Goal: Share content: Share content

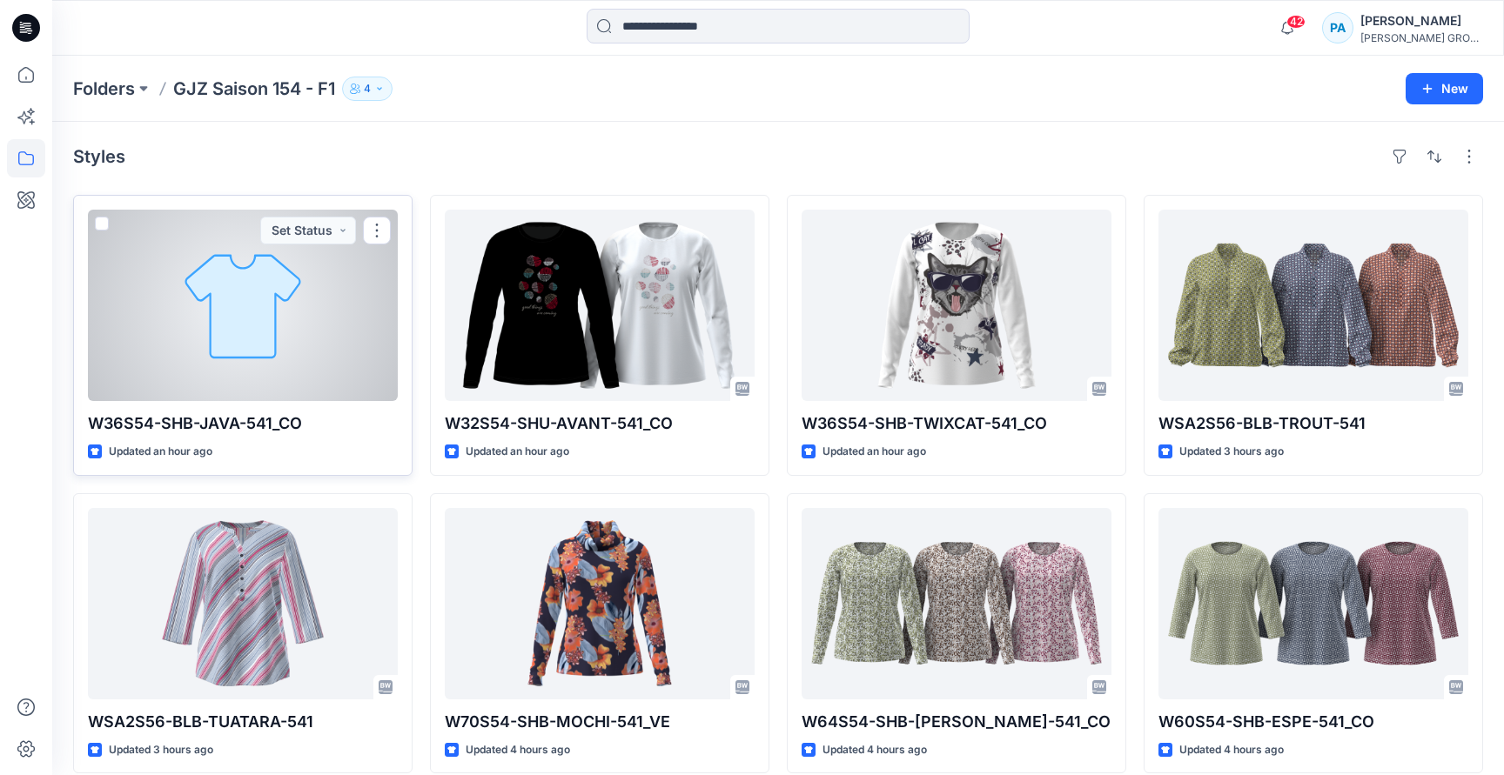
click at [273, 359] on div at bounding box center [243, 305] width 310 height 191
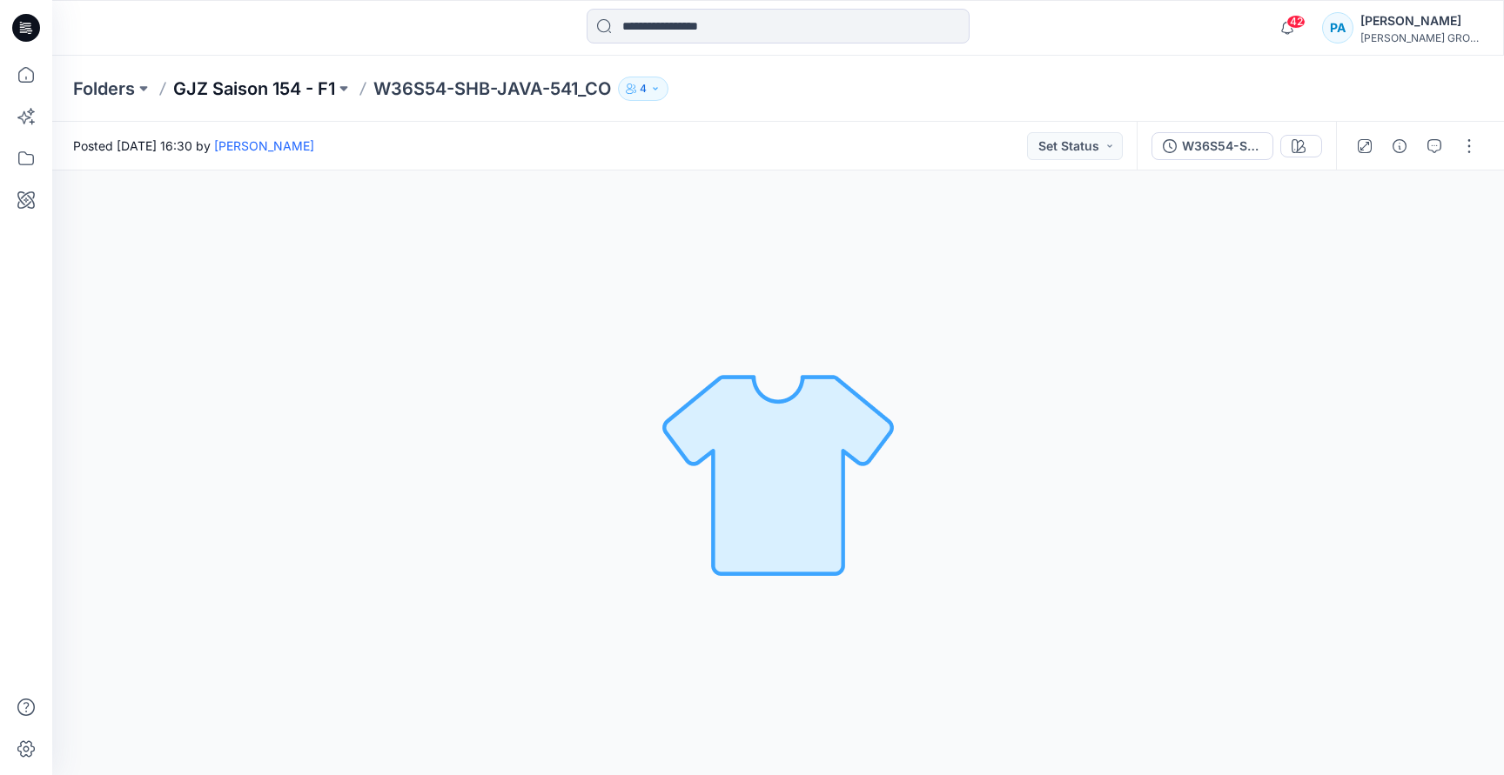
click at [287, 86] on p "GJZ Saison 154 - F1" at bounding box center [254, 89] width 162 height 24
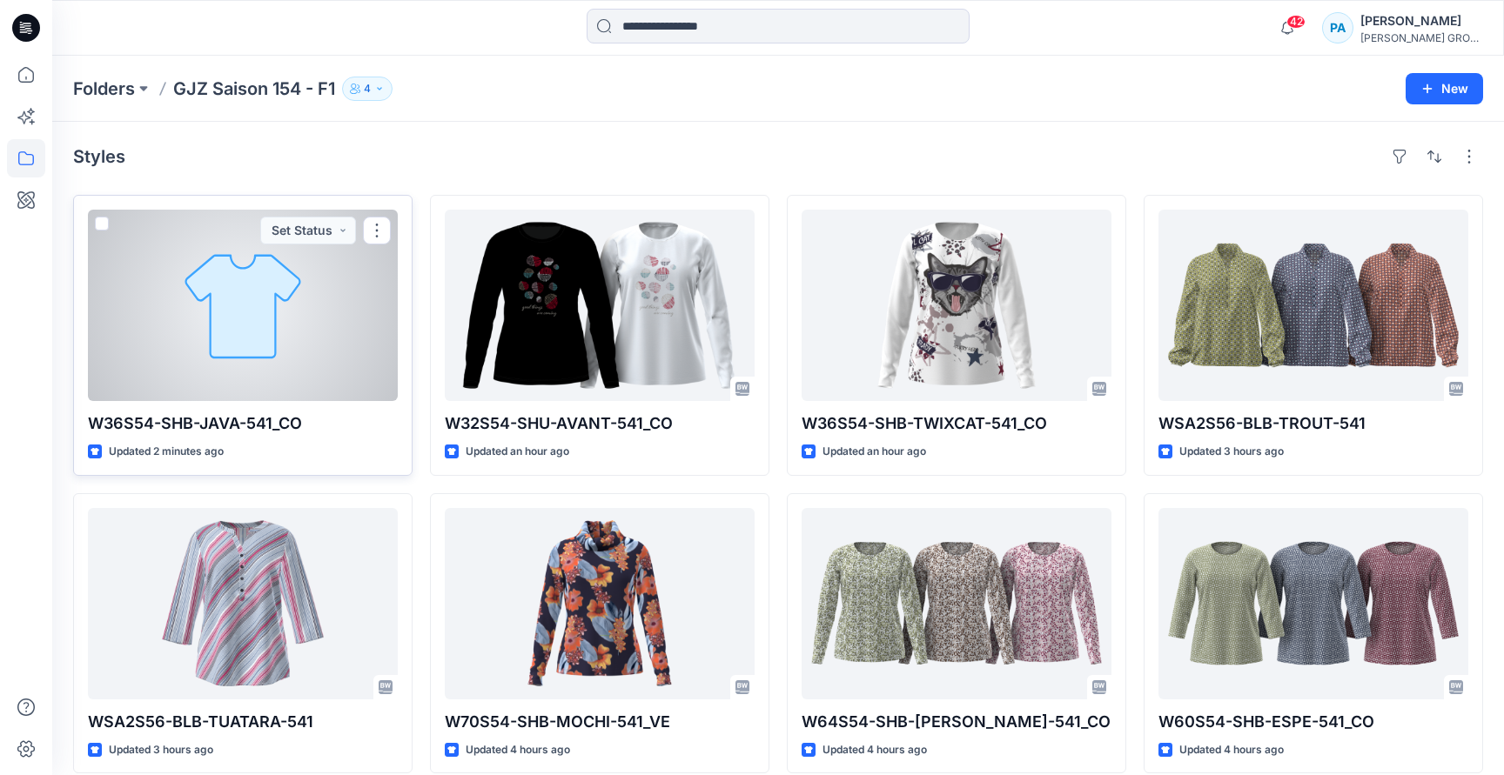
click at [299, 377] on div at bounding box center [243, 305] width 310 height 191
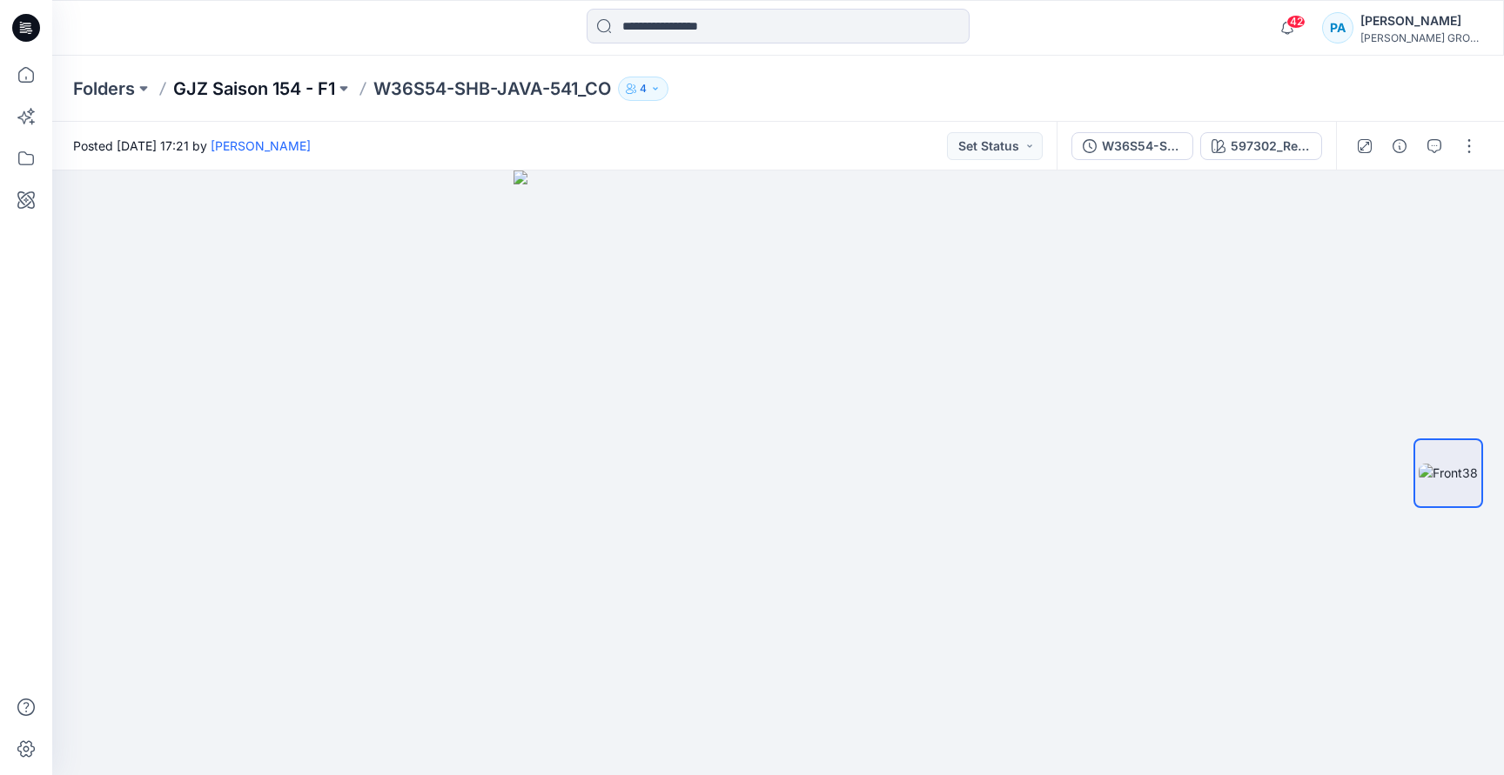
click at [246, 83] on p "GJZ Saison 154 - F1" at bounding box center [254, 89] width 162 height 24
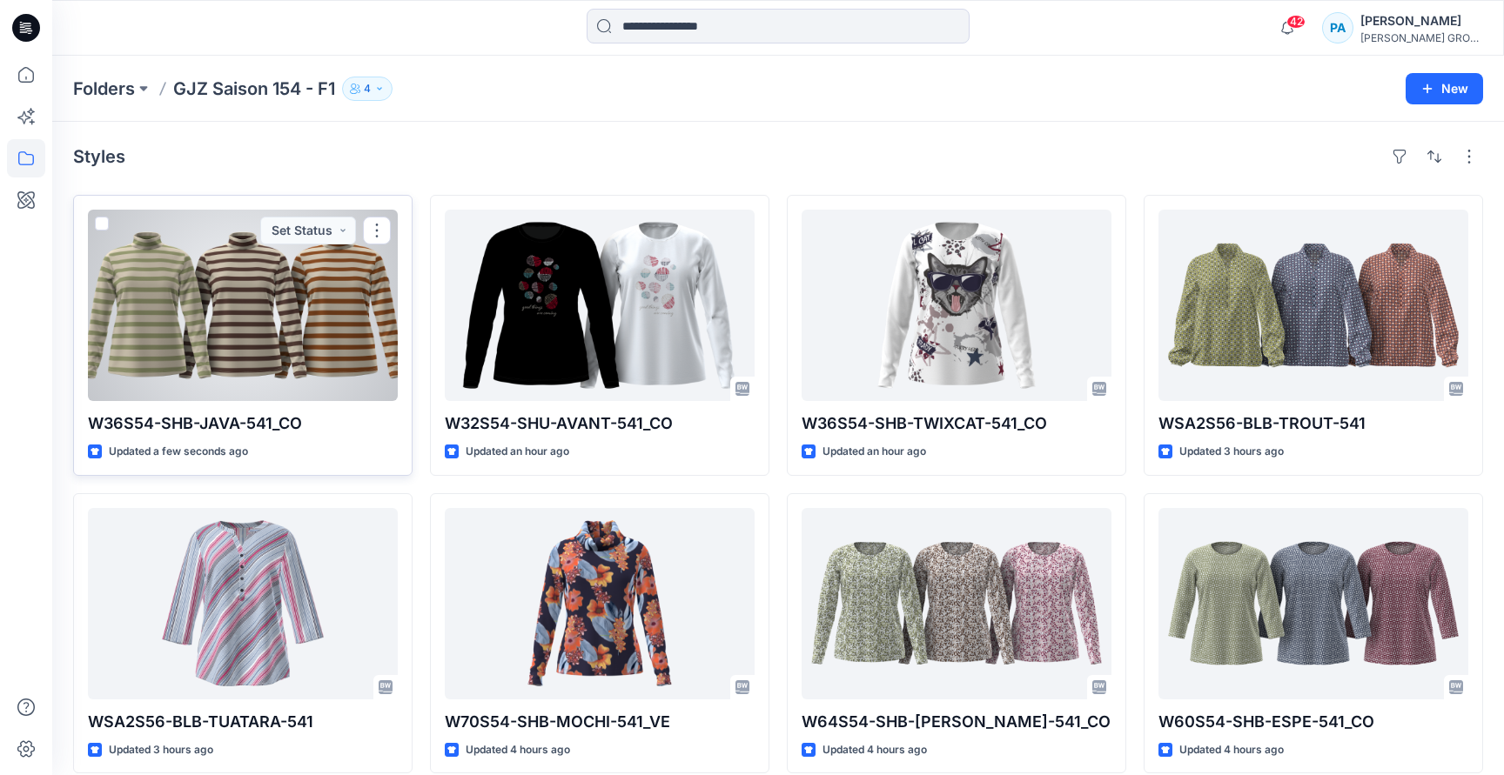
click at [296, 337] on div at bounding box center [243, 305] width 310 height 191
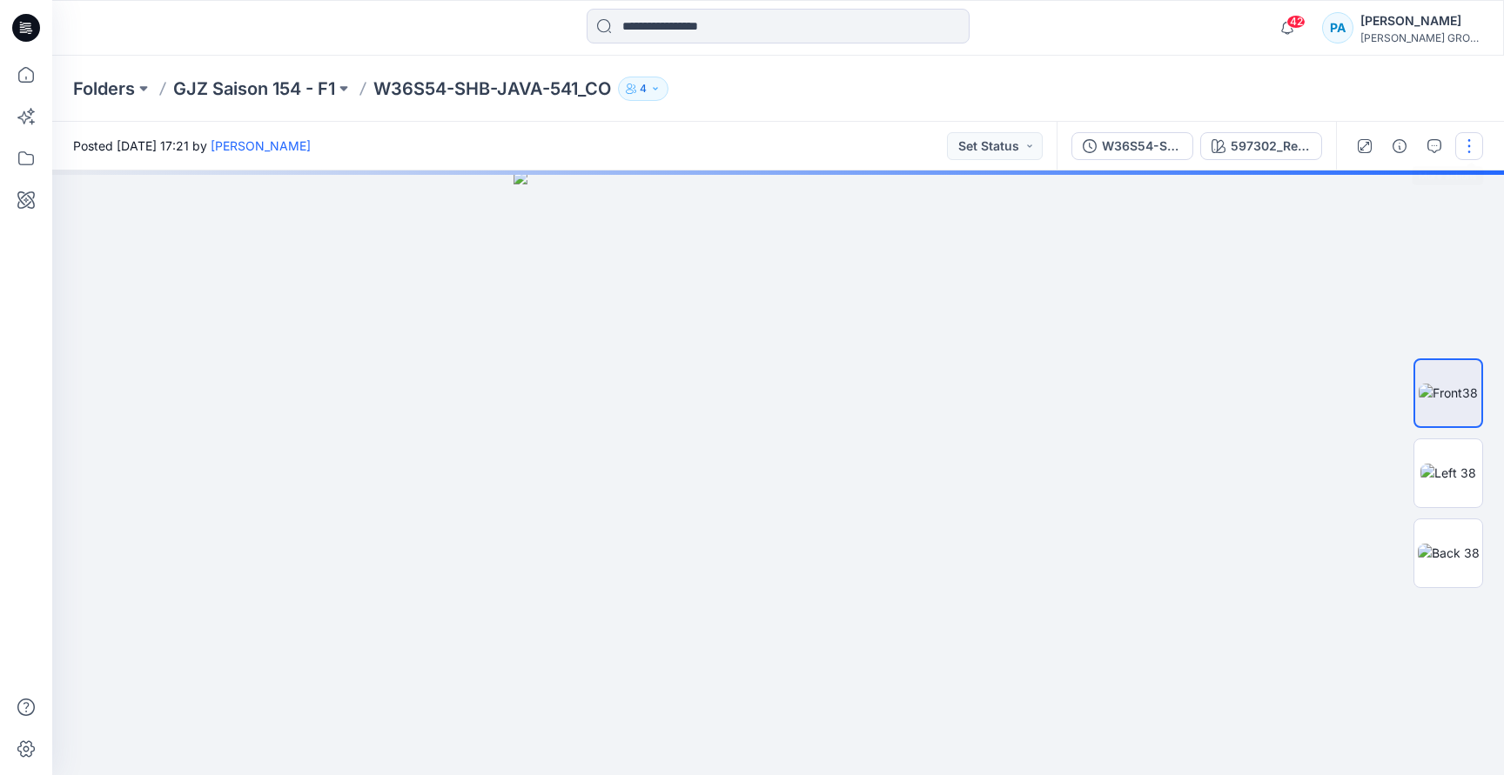
click at [1464, 147] on button "button" at bounding box center [1469, 146] width 28 height 28
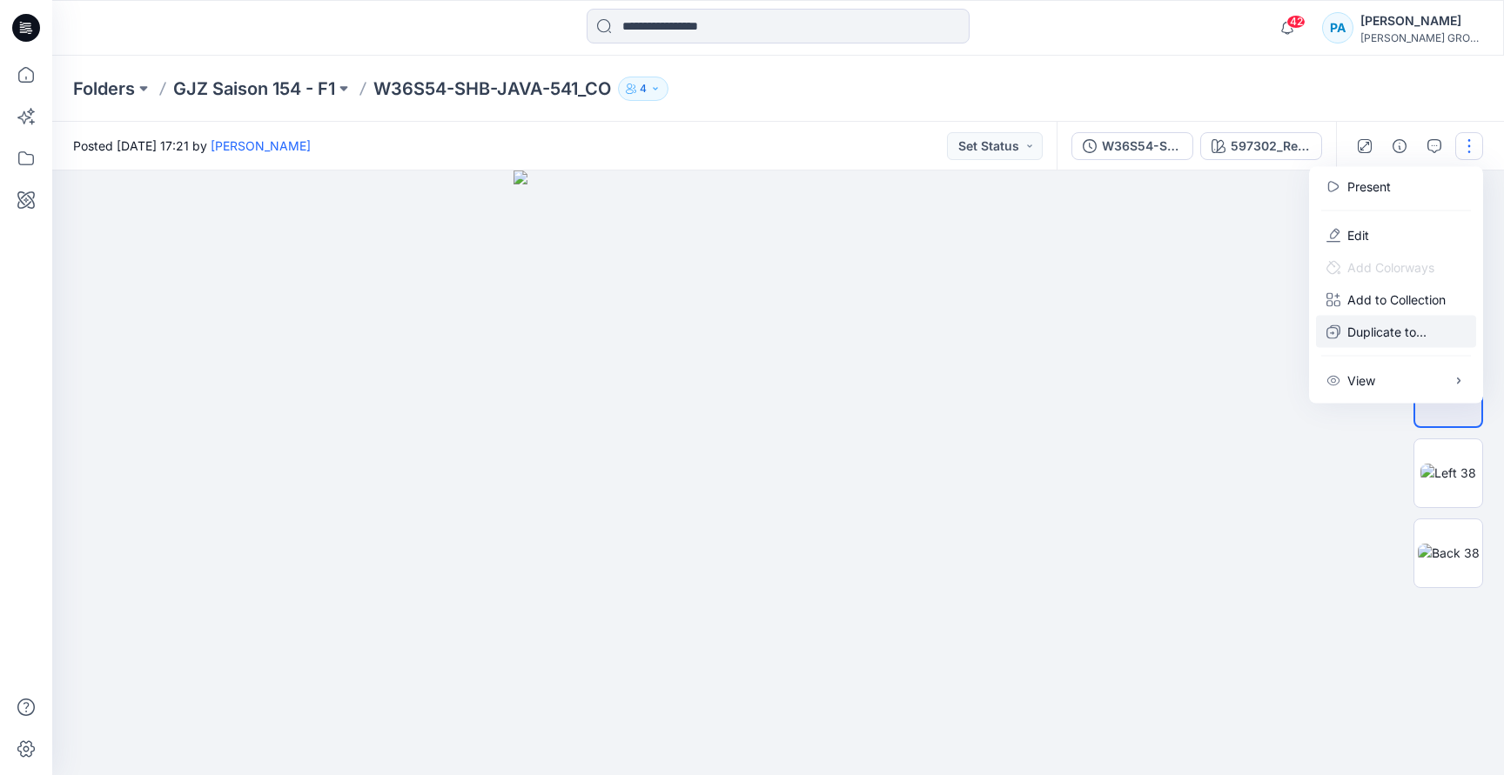
click at [1366, 338] on p "Duplicate to..." at bounding box center [1386, 332] width 79 height 18
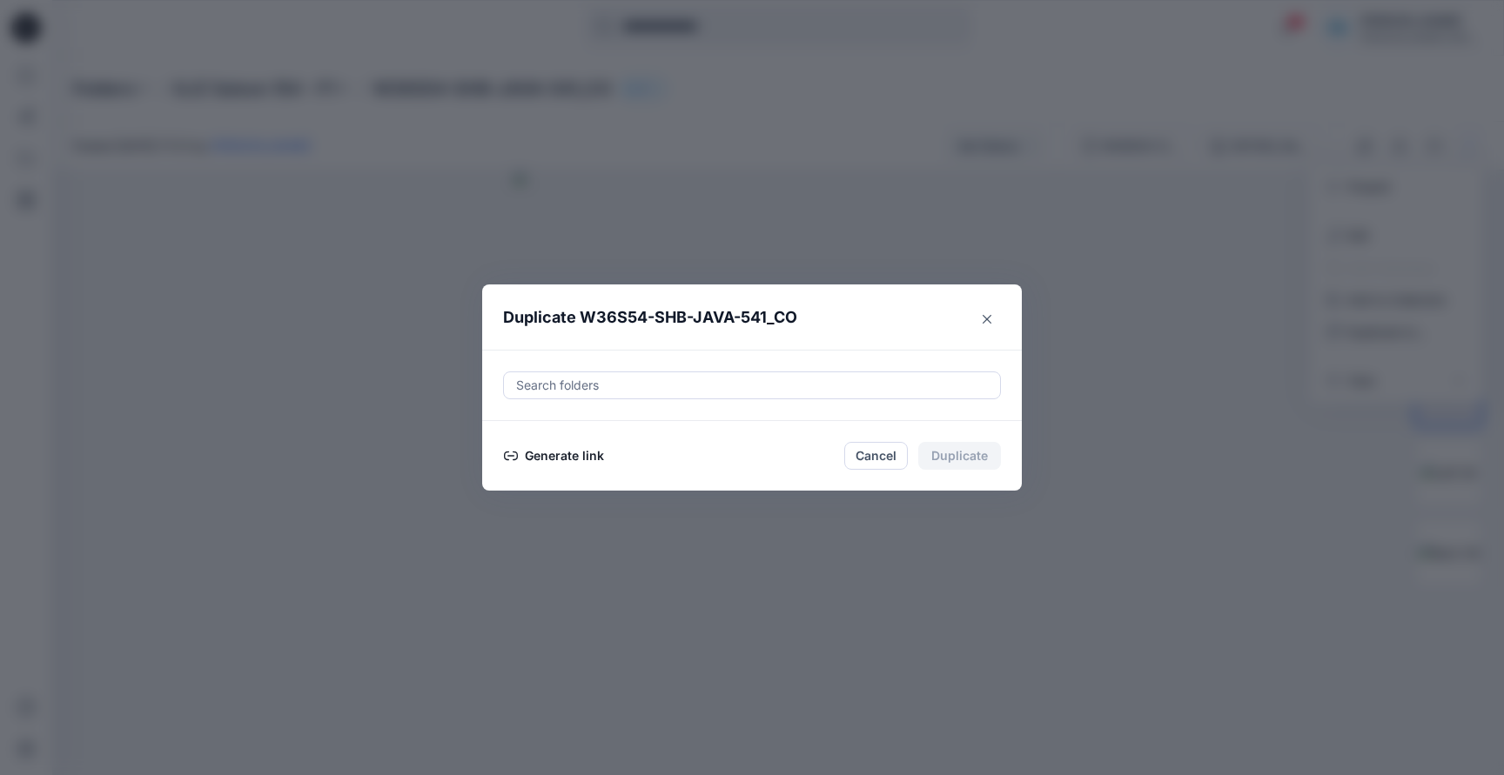
click at [574, 459] on button "Generate link" at bounding box center [554, 456] width 102 height 21
click at [560, 459] on button "Copy link" at bounding box center [542, 456] width 79 height 21
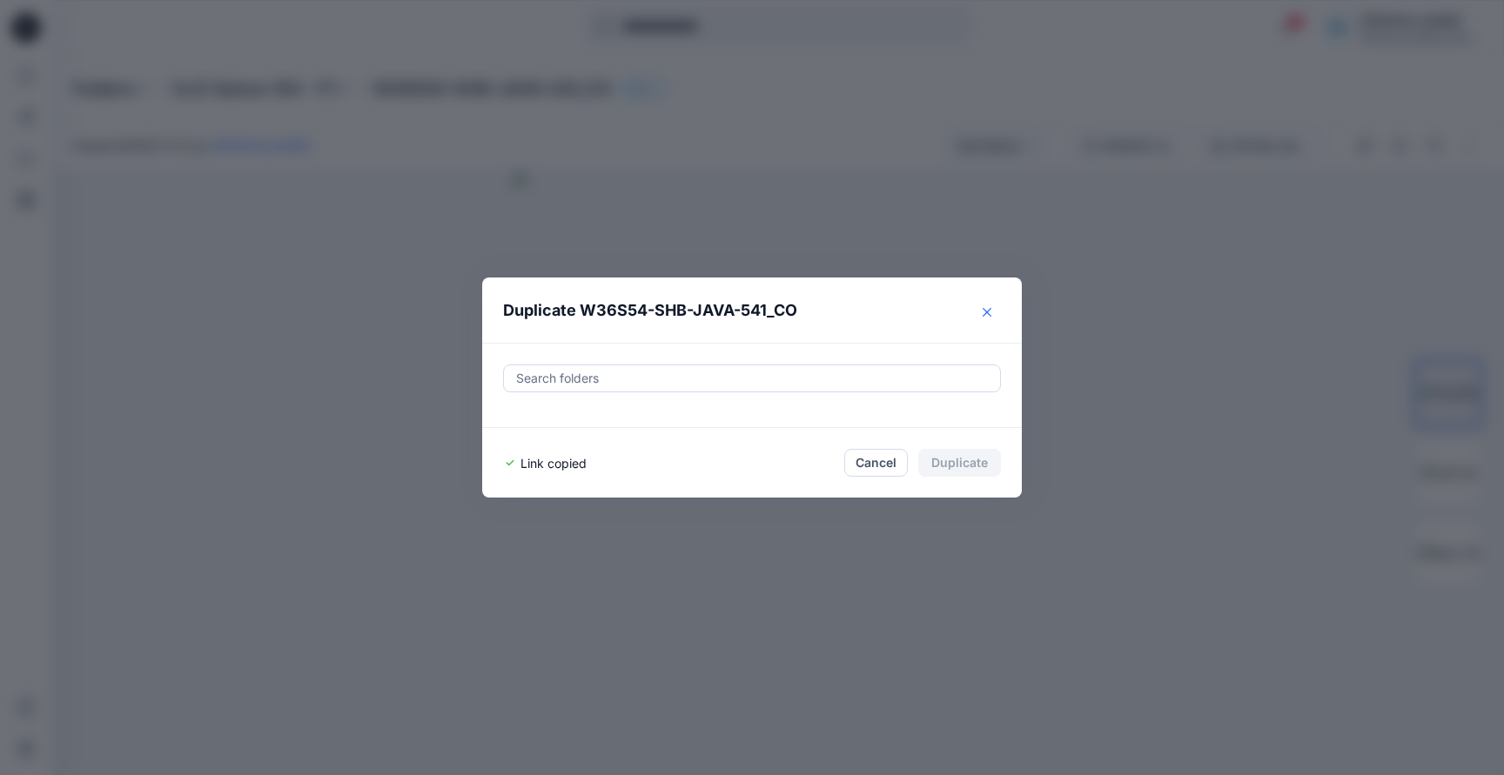
click at [988, 312] on icon "Close" at bounding box center [987, 312] width 9 height 9
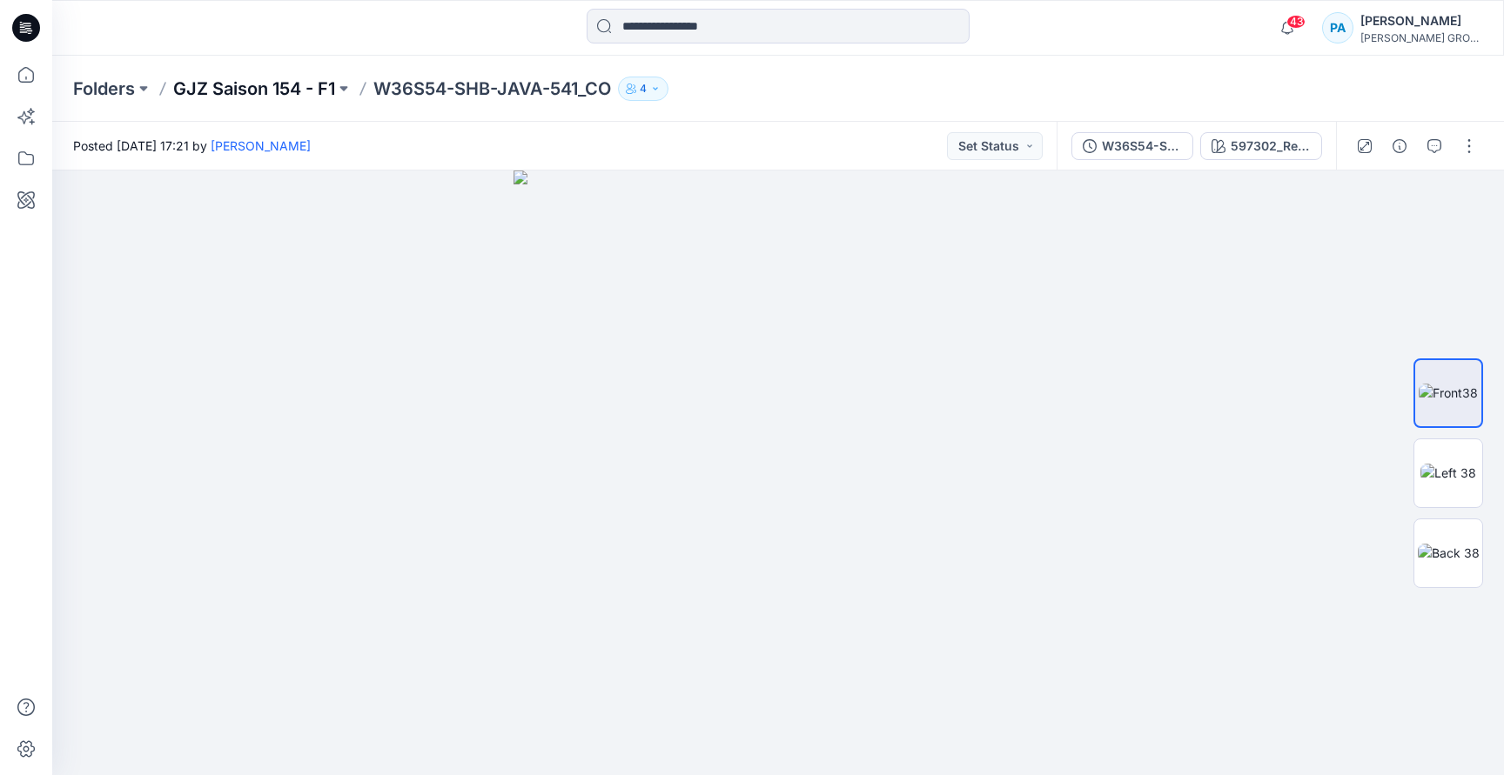
click at [290, 96] on p "GJZ Saison 154 - F1" at bounding box center [254, 89] width 162 height 24
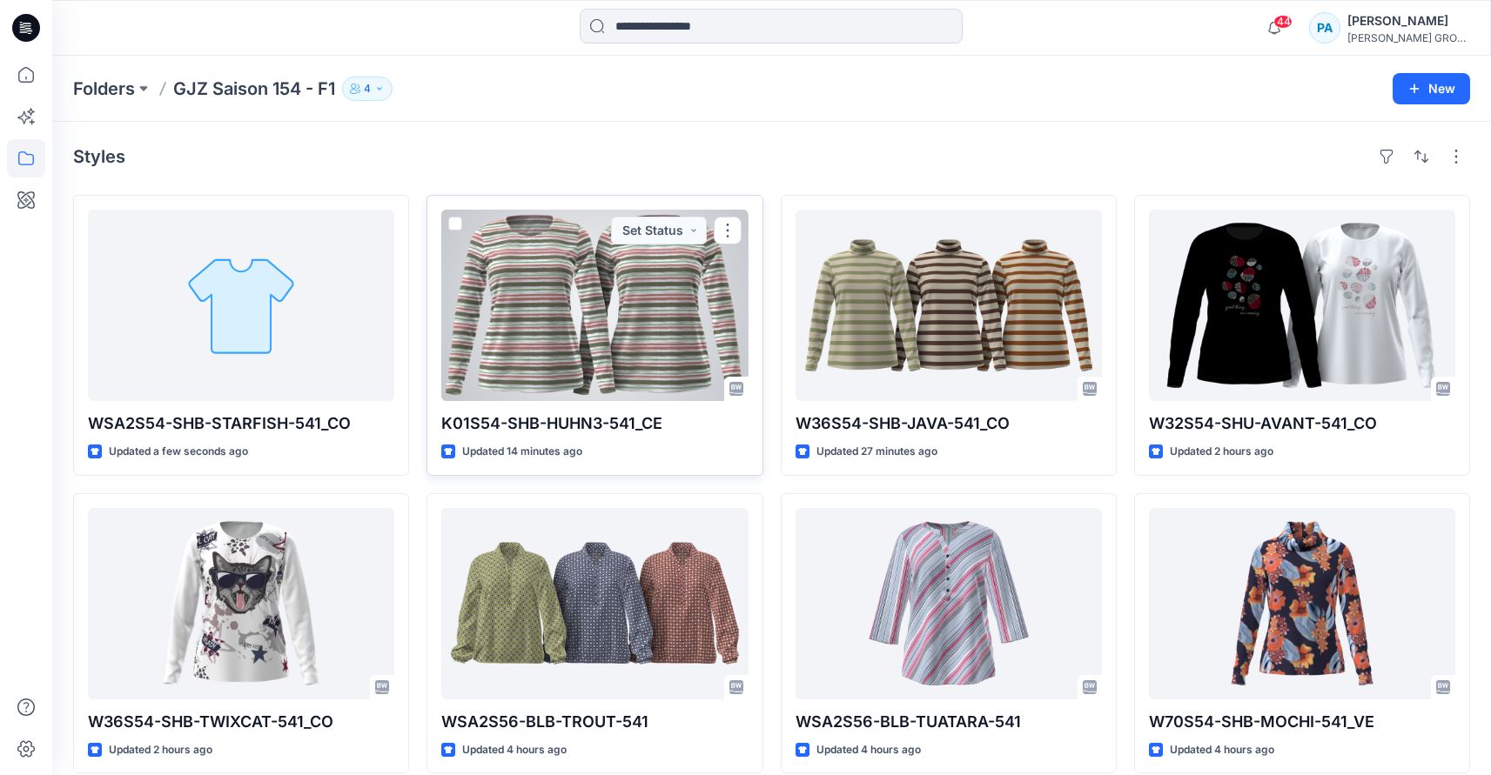
click at [600, 315] on div at bounding box center [594, 305] width 306 height 191
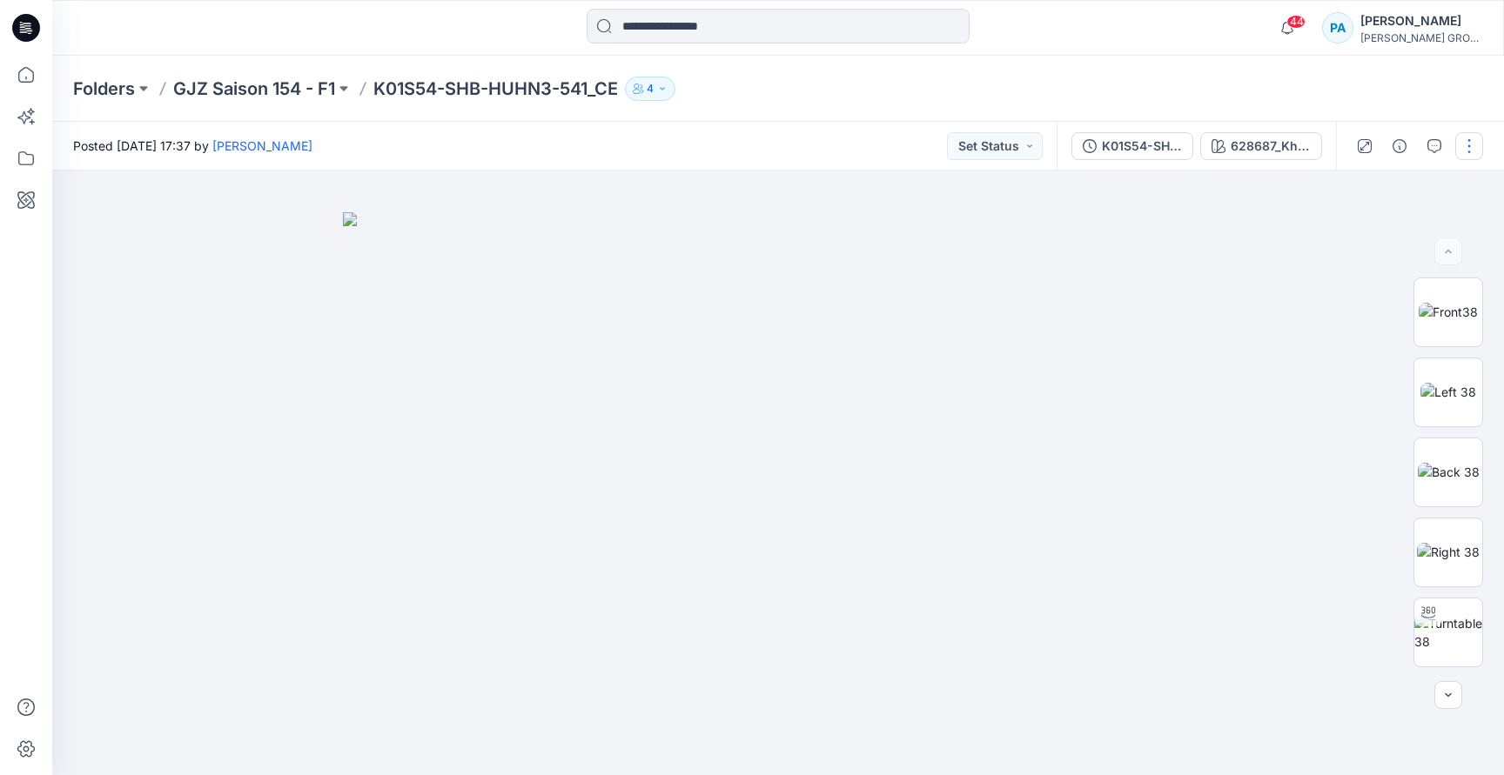
click at [1469, 139] on button "button" at bounding box center [1469, 146] width 28 height 28
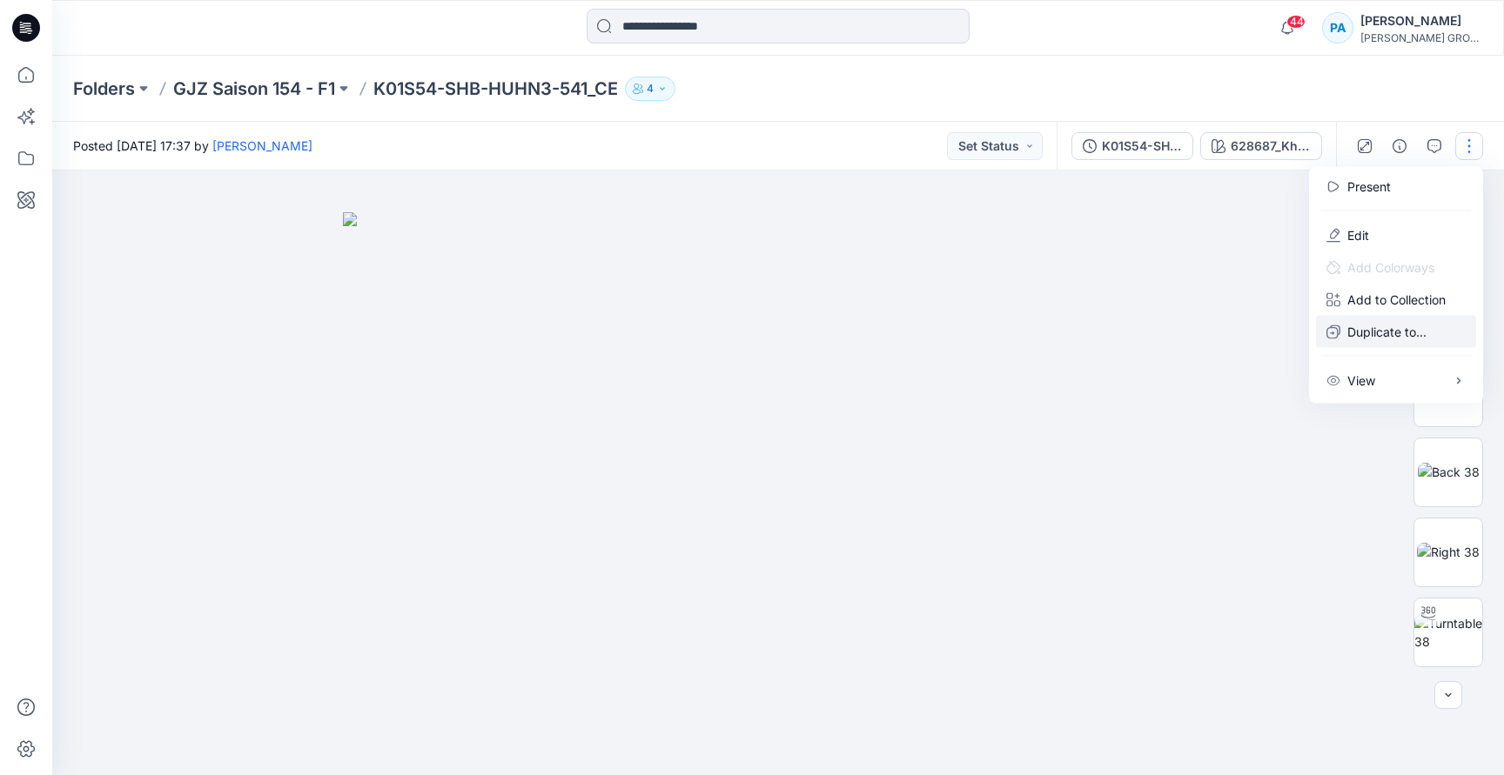
click at [1376, 316] on button "Duplicate to..." at bounding box center [1396, 332] width 160 height 32
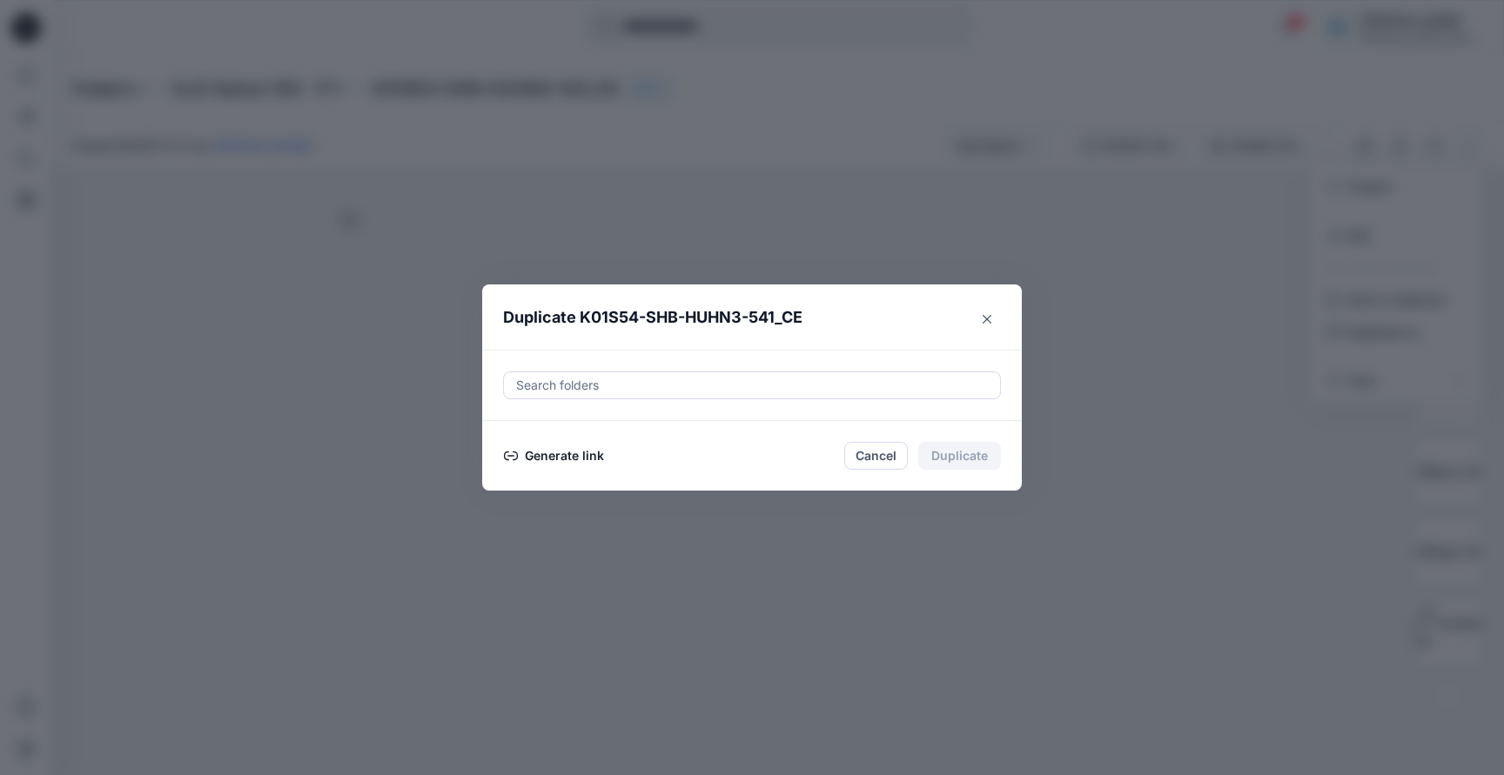
click at [563, 451] on button "Generate link" at bounding box center [554, 456] width 102 height 21
click at [542, 455] on button "Copy link" at bounding box center [542, 456] width 79 height 21
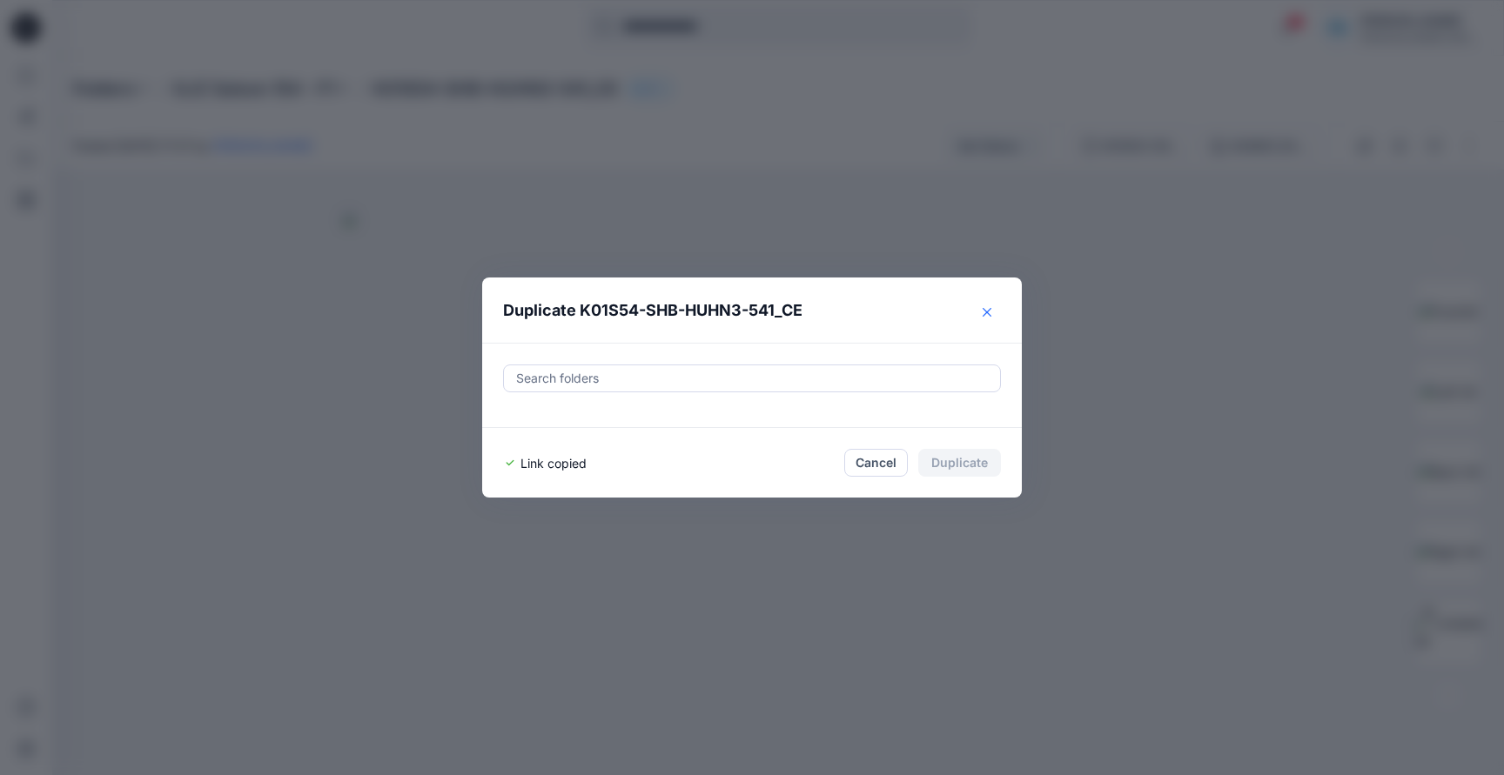
click at [983, 312] on icon "Close" at bounding box center [987, 312] width 9 height 9
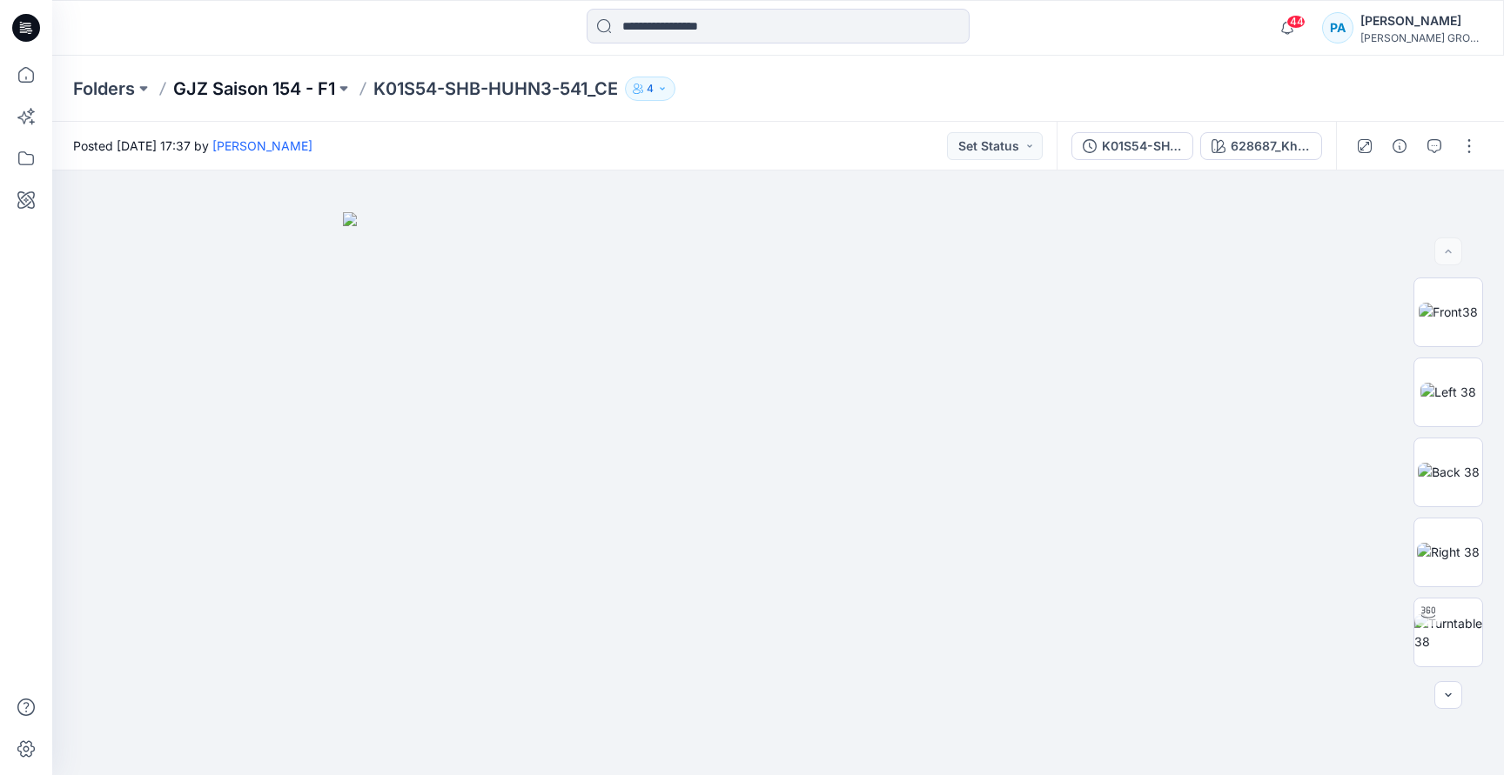
click at [282, 77] on p "GJZ Saison 154 - F1" at bounding box center [254, 89] width 162 height 24
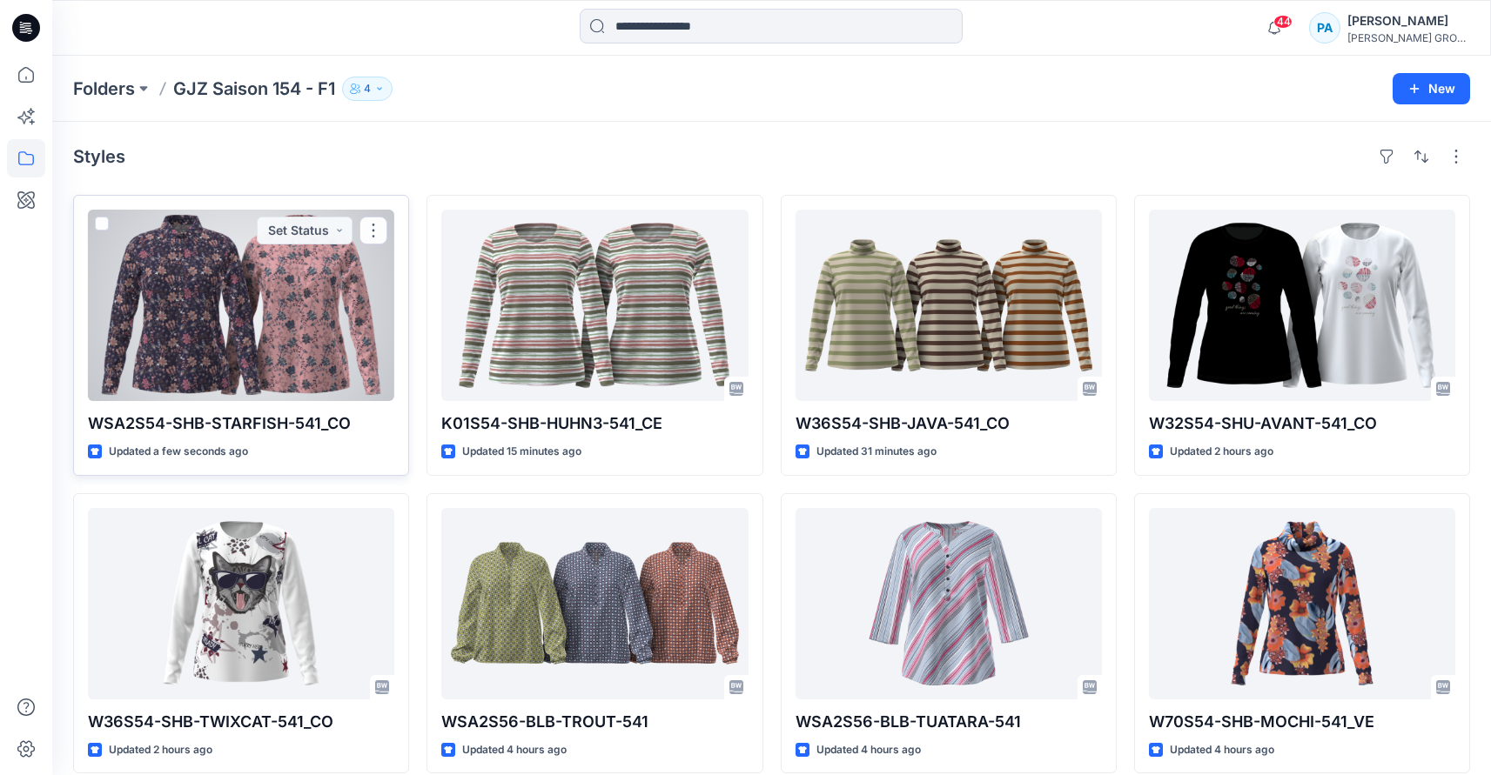
click at [274, 297] on div at bounding box center [241, 305] width 306 height 191
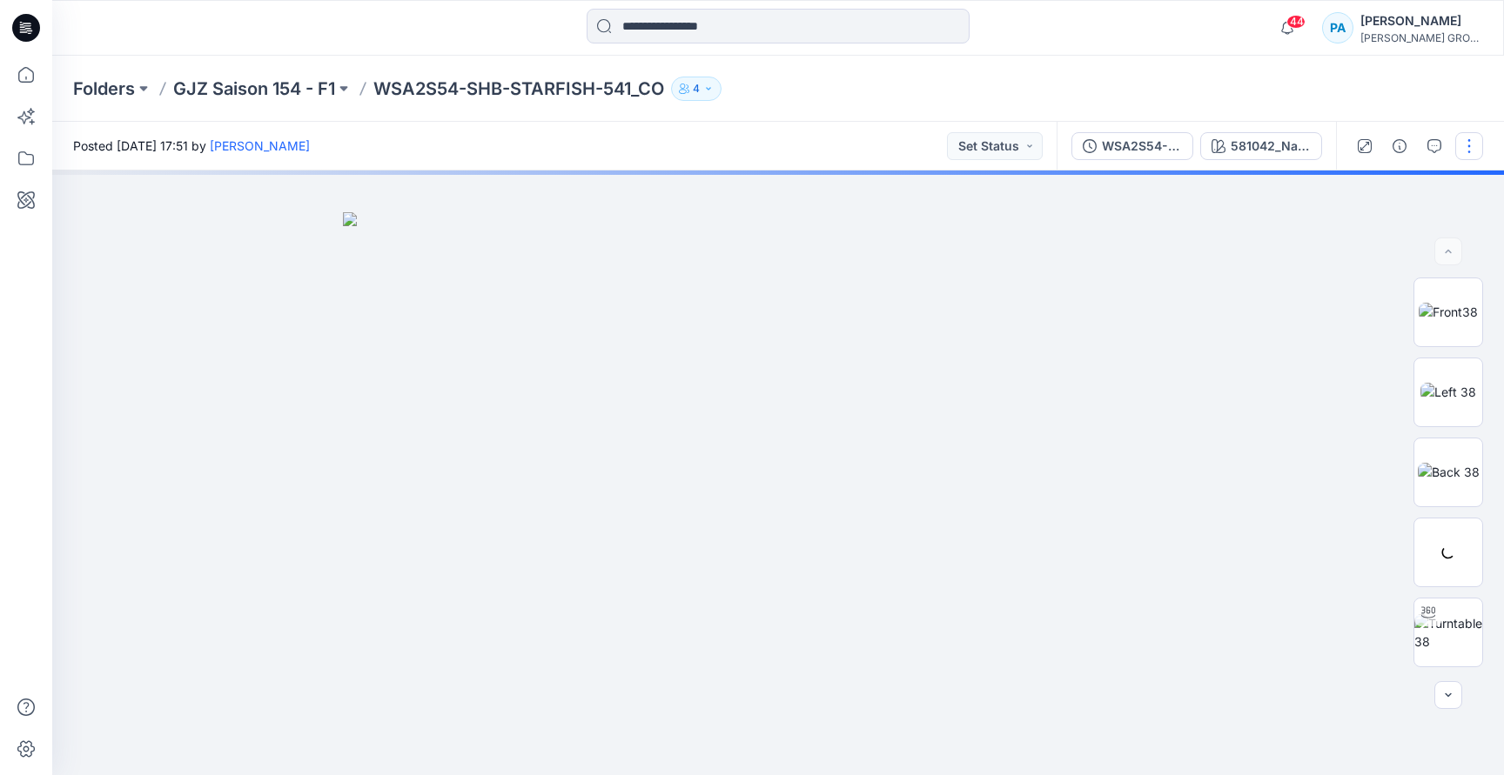
click at [1469, 146] on button "button" at bounding box center [1469, 146] width 28 height 28
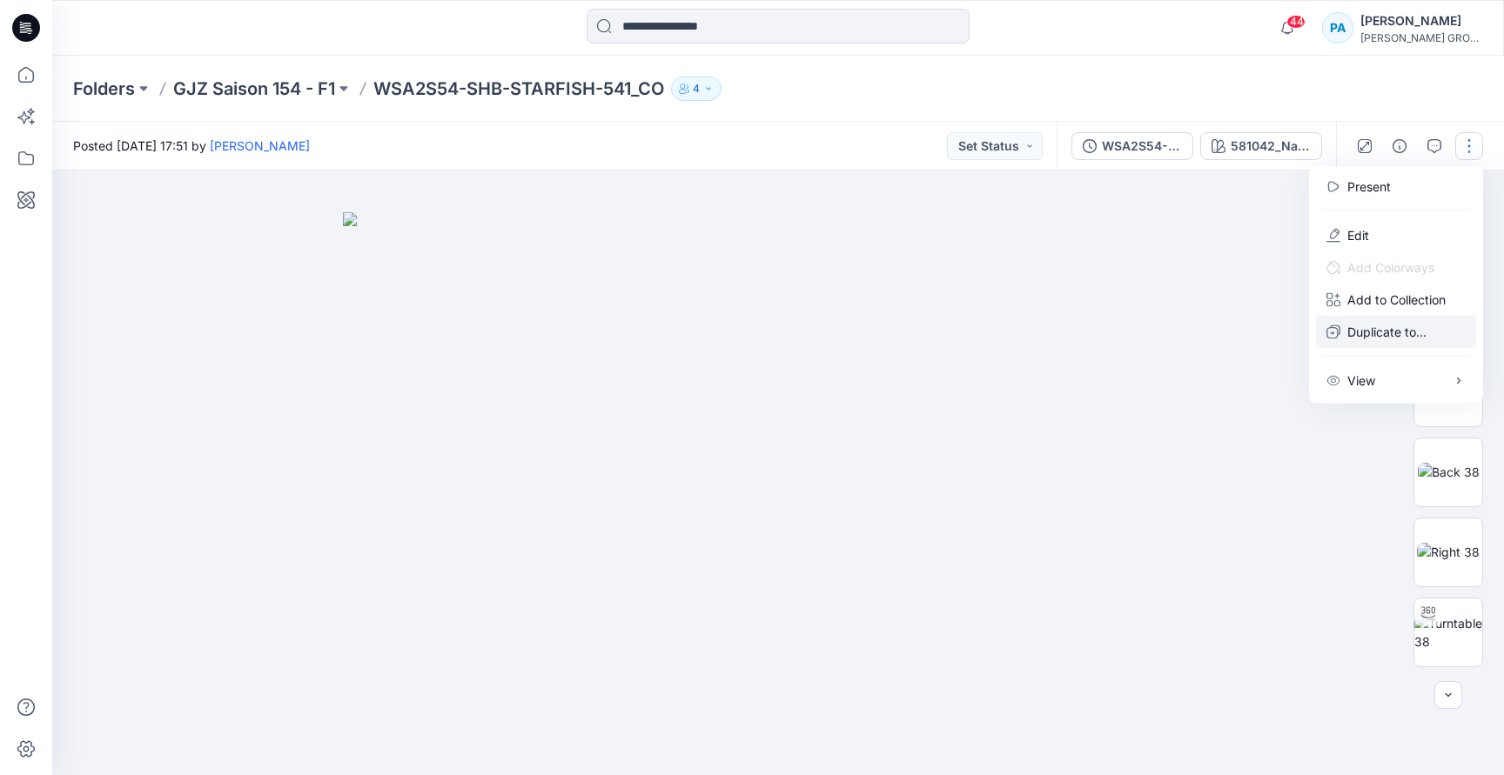
click at [1378, 336] on p "Duplicate to..." at bounding box center [1386, 332] width 79 height 18
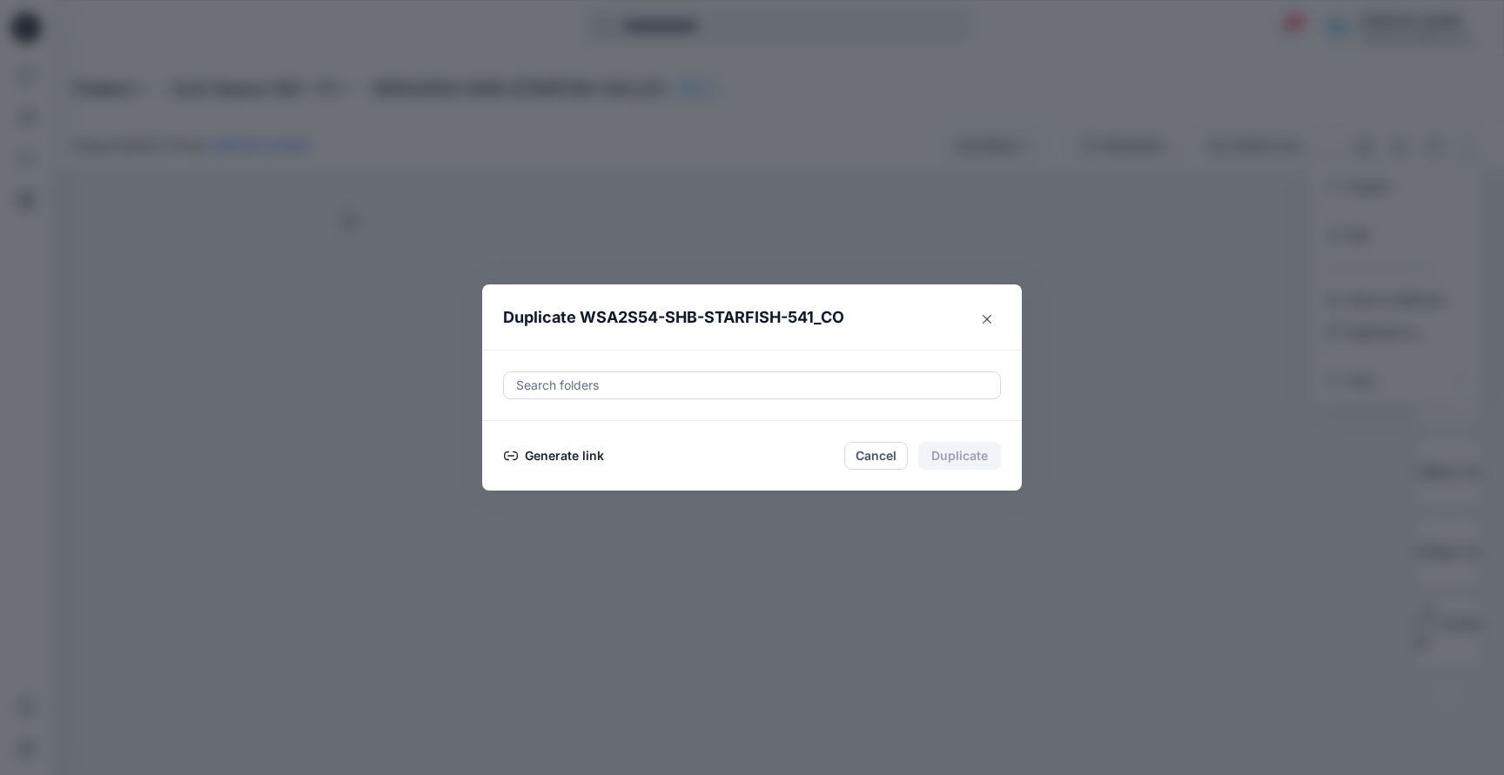
click at [550, 453] on button "Generate link" at bounding box center [554, 456] width 102 height 21
click at [532, 456] on button "Copy link" at bounding box center [542, 456] width 79 height 21
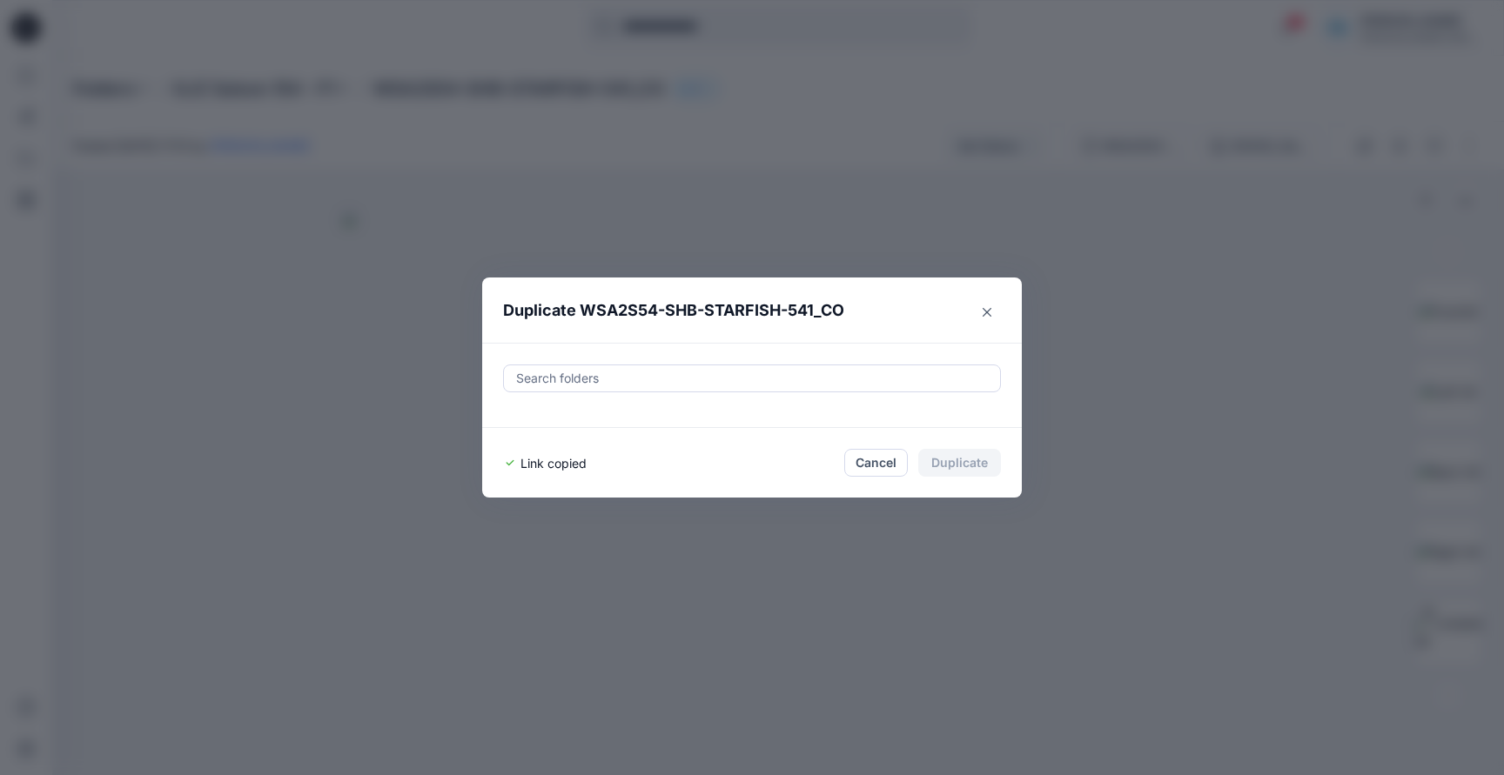
click at [983, 316] on button "Close" at bounding box center [987, 313] width 28 height 28
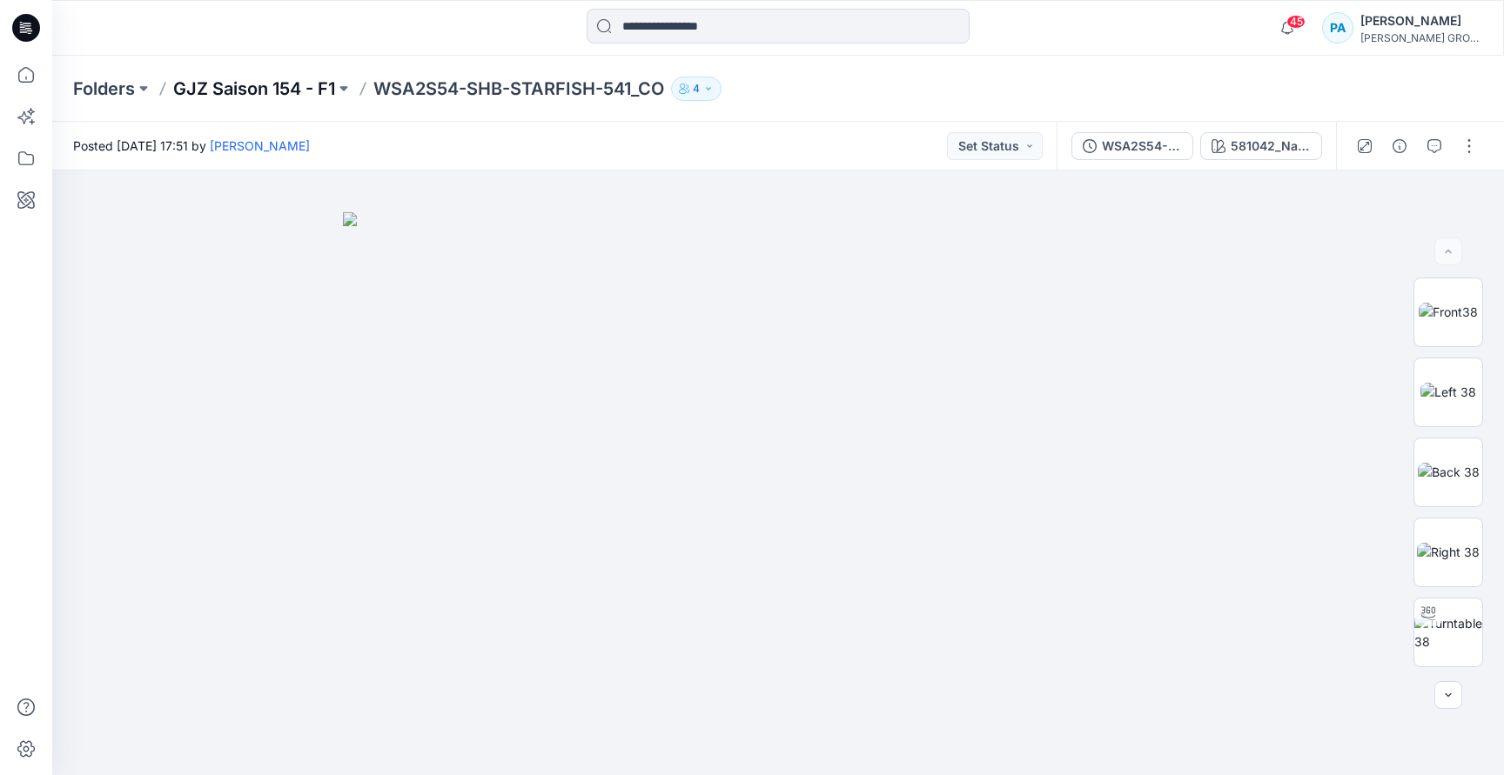
click at [244, 84] on p "GJZ Saison 154 - F1" at bounding box center [254, 89] width 162 height 24
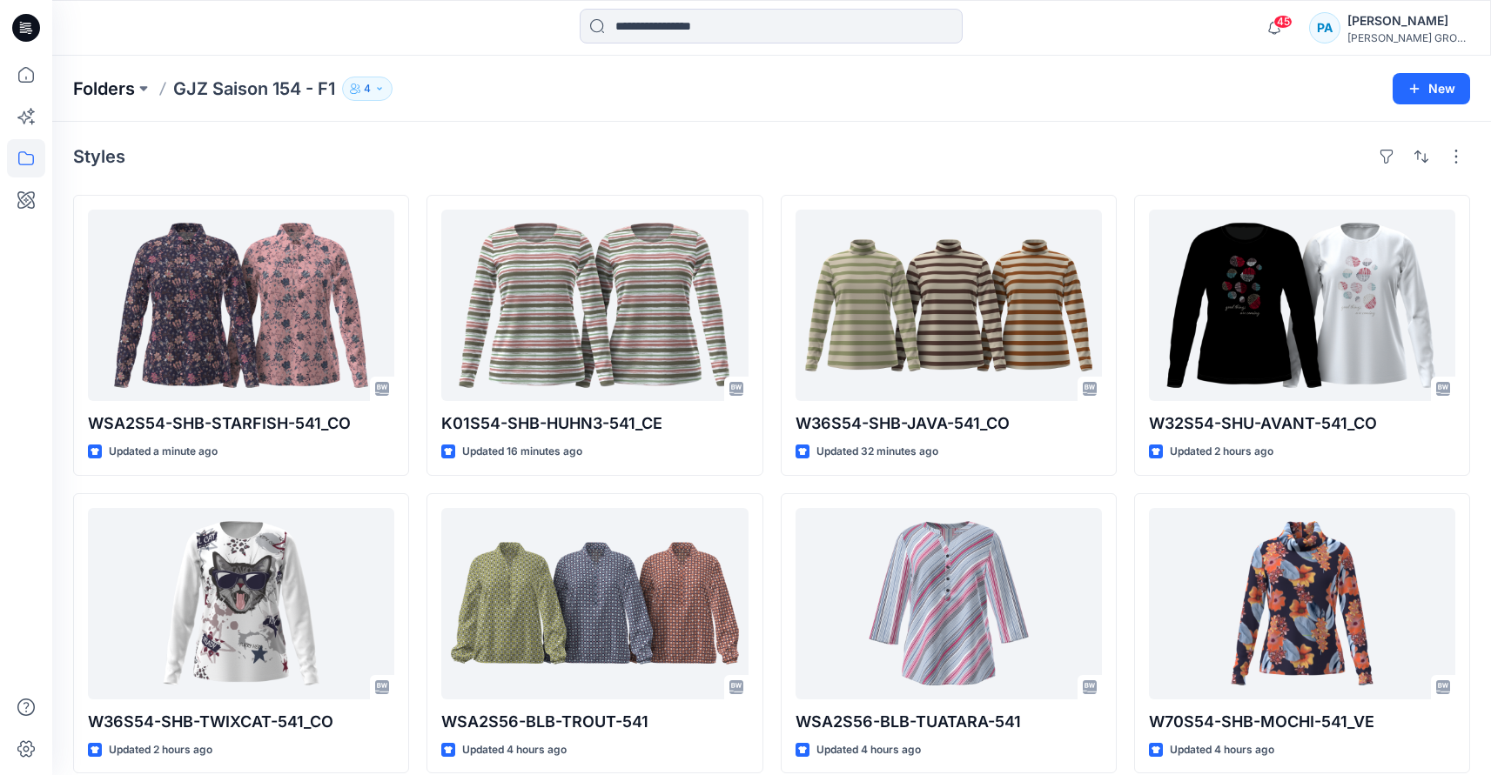
click at [120, 89] on p "Folders" at bounding box center [104, 89] width 62 height 24
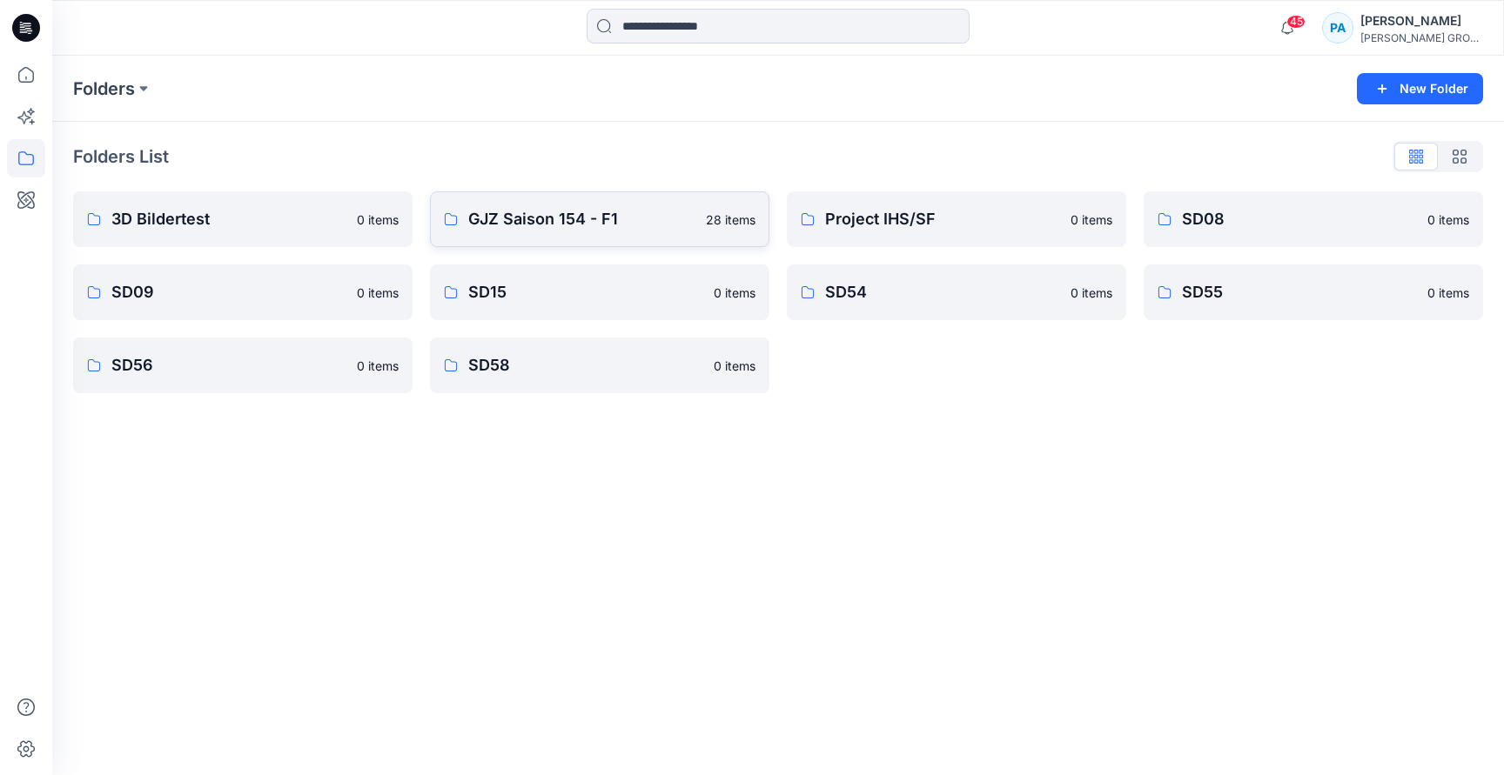
click at [634, 225] on p "GJZ Saison 154 - F1" at bounding box center [581, 219] width 227 height 24
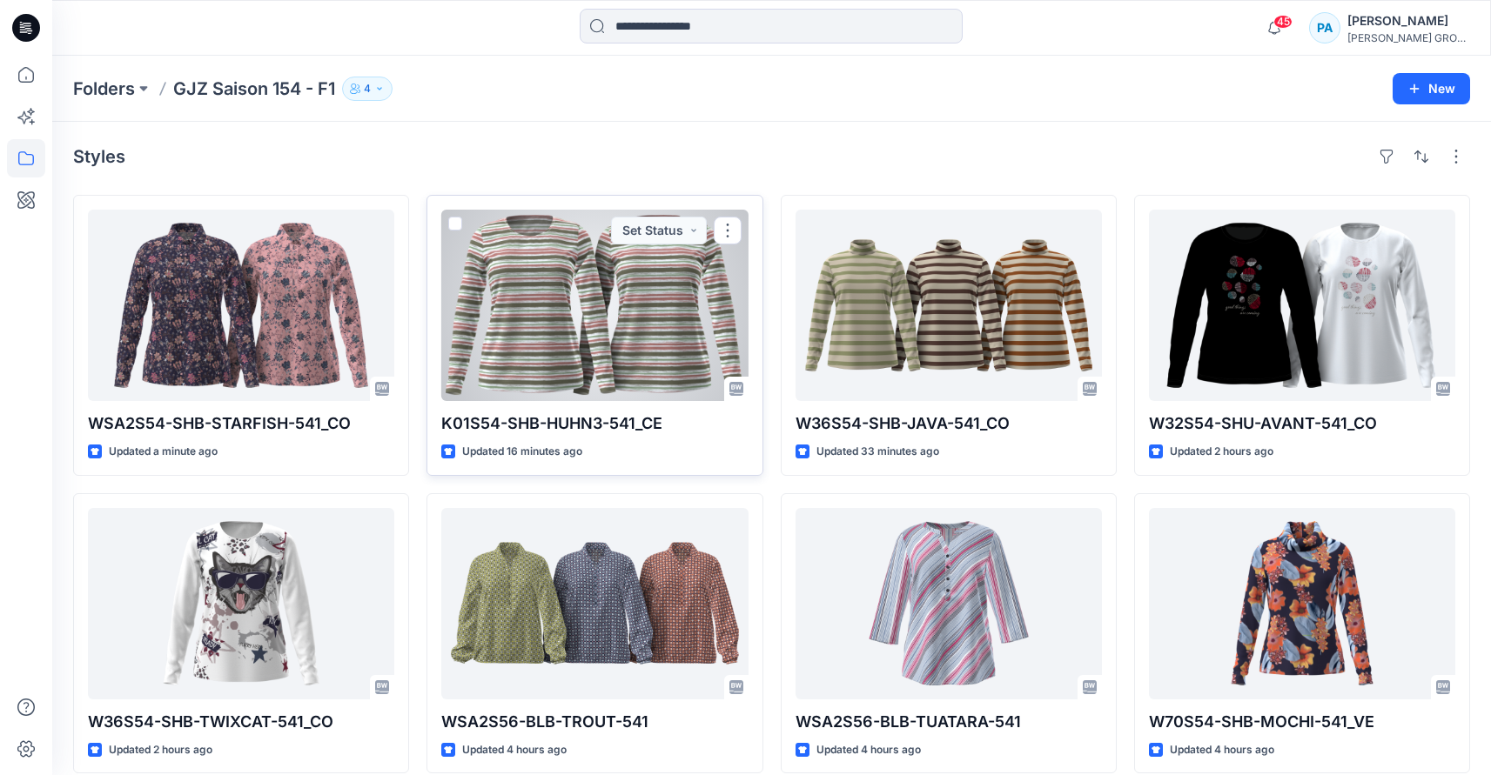
click at [646, 319] on div at bounding box center [594, 305] width 306 height 191
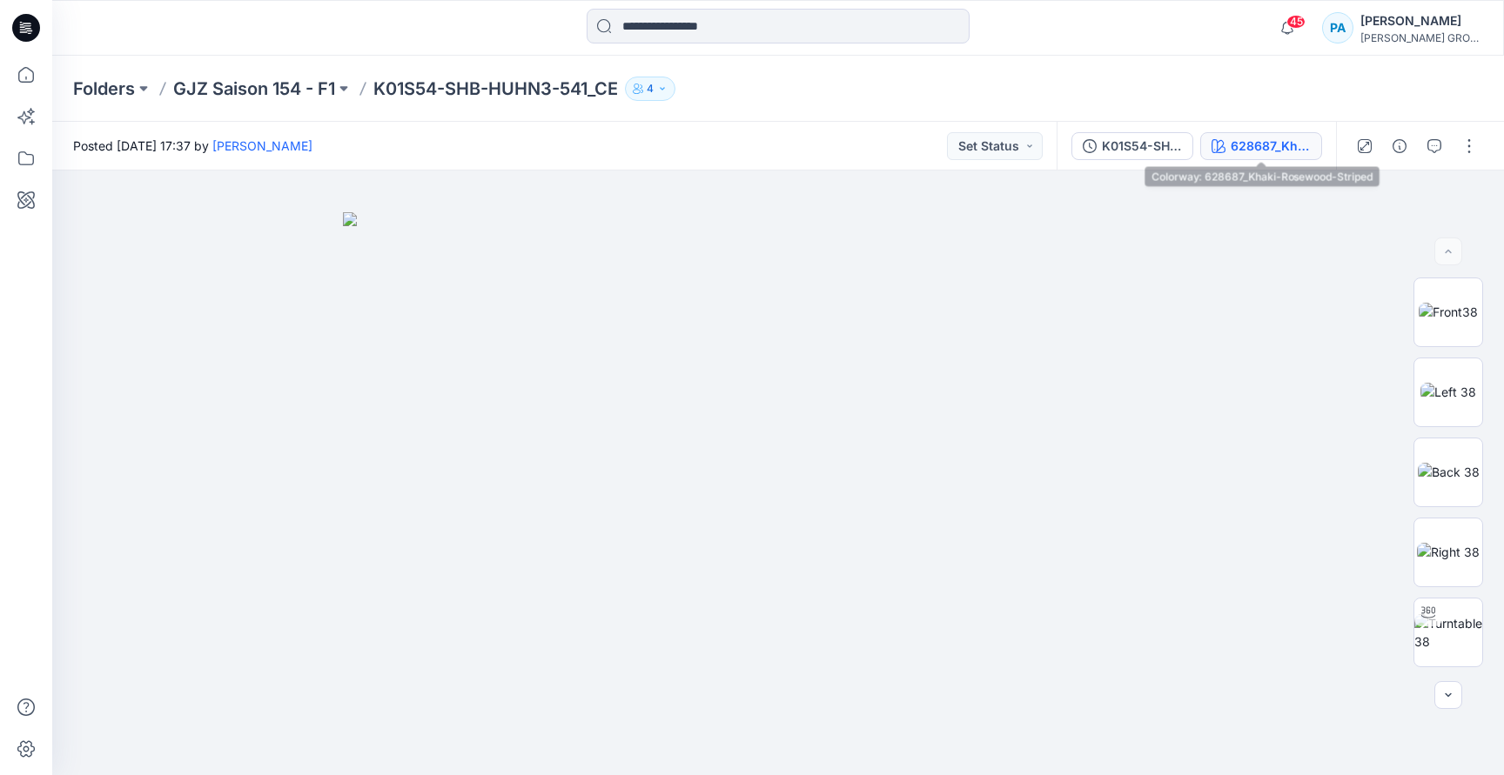
click at [1305, 151] on div "628687_Khaki-Rosewood-Striped" at bounding box center [1271, 146] width 80 height 19
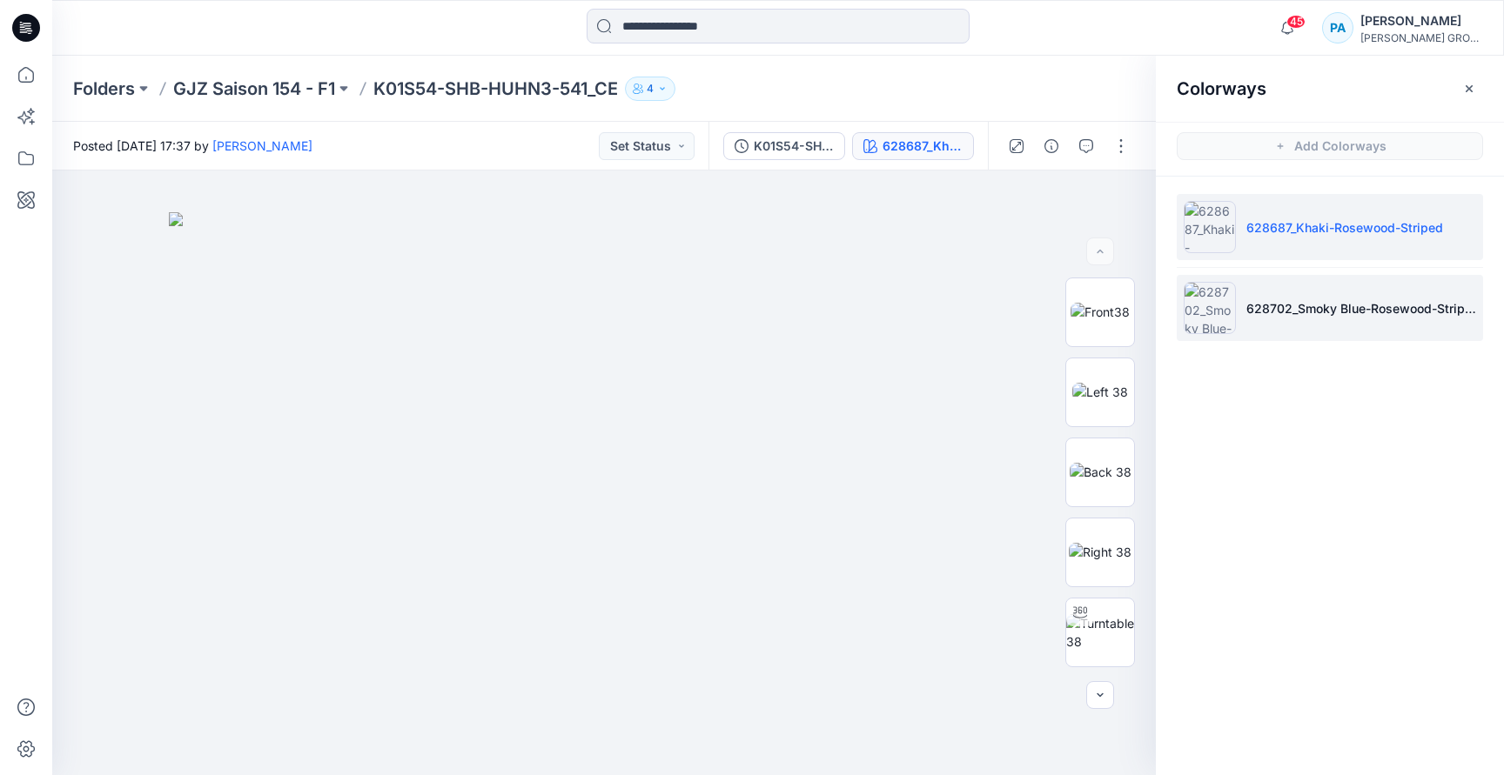
click at [1324, 298] on li "628702_Smoky Blue-Rosewood-Striped" at bounding box center [1330, 308] width 306 height 66
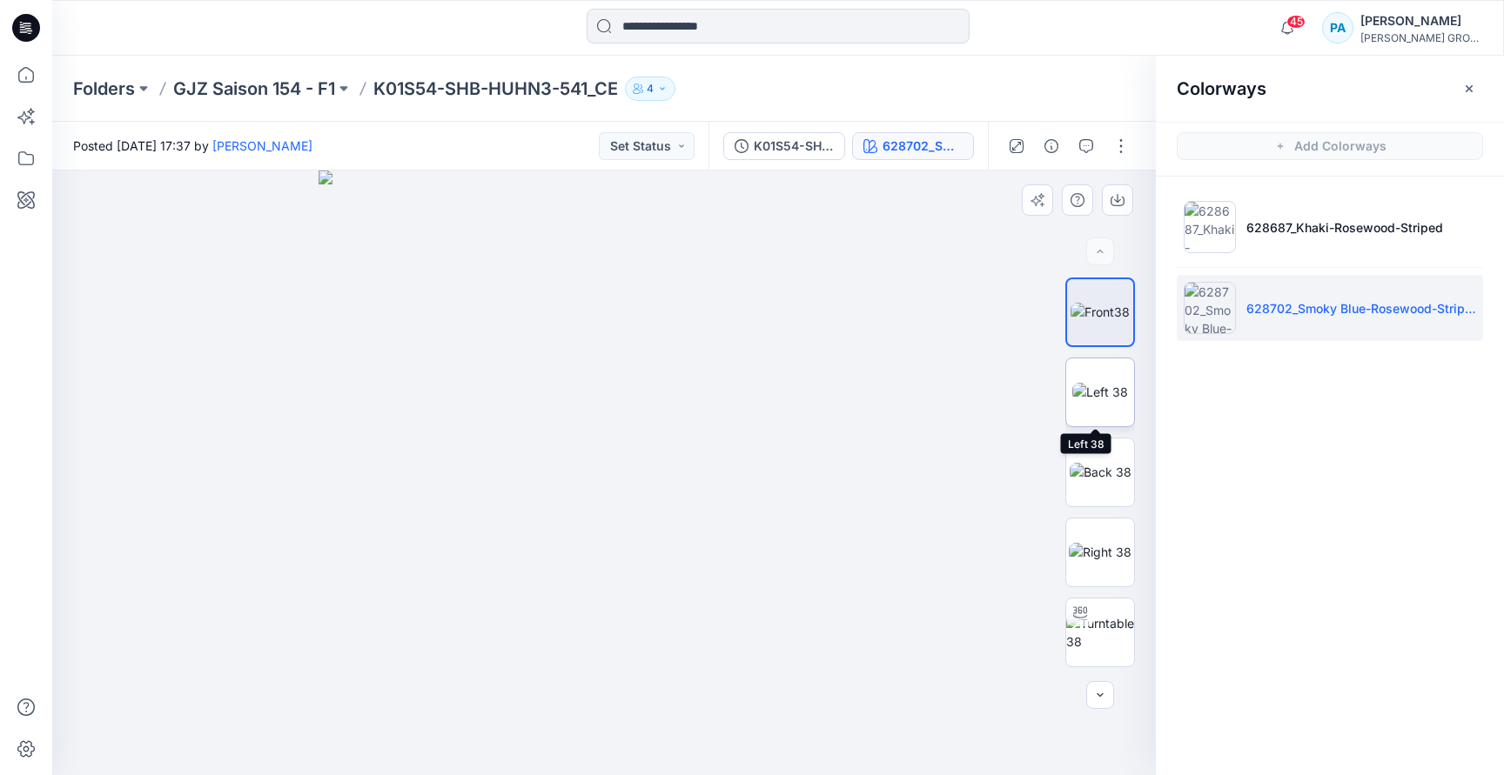
click at [1090, 383] on img at bounding box center [1100, 392] width 56 height 18
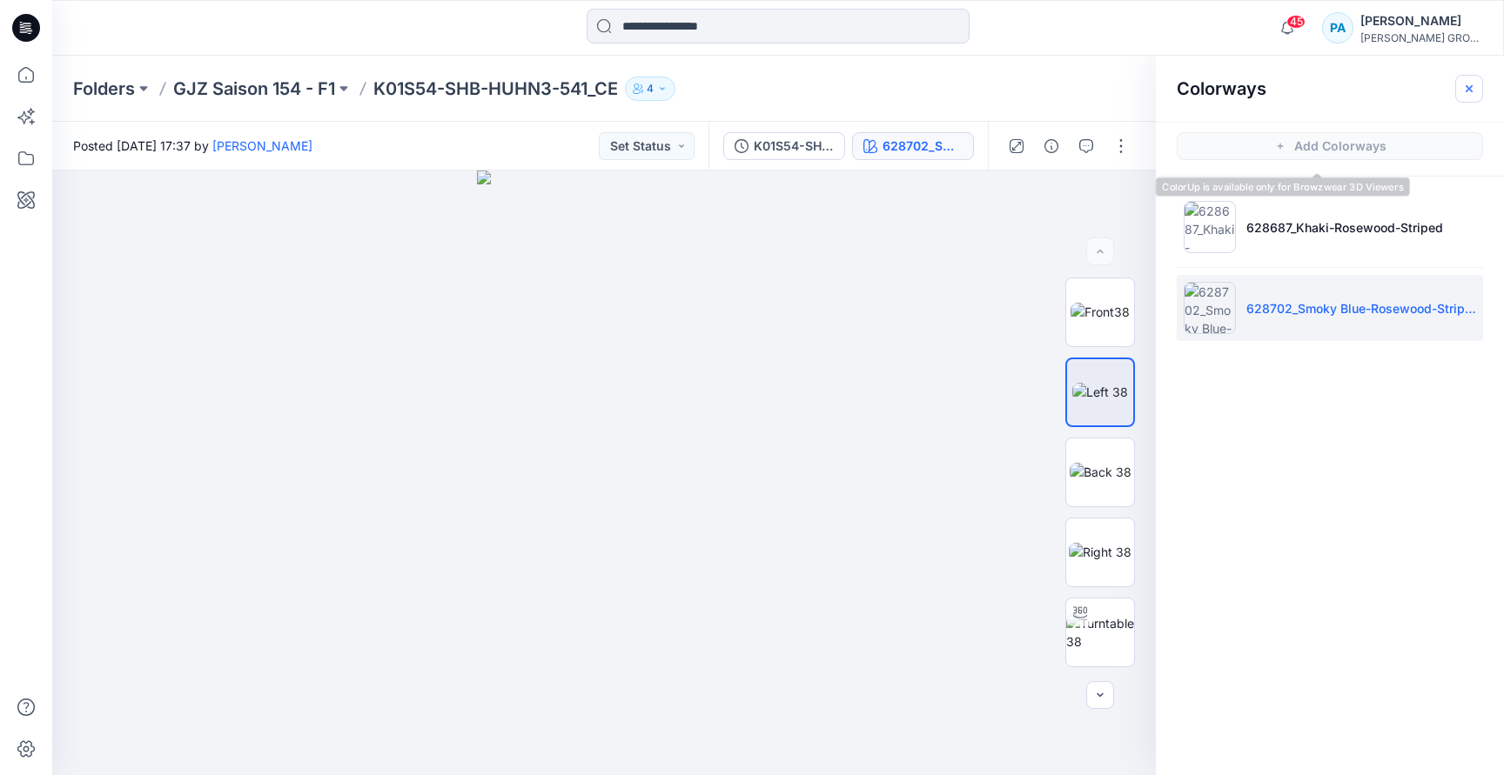
click at [1466, 97] on button "button" at bounding box center [1469, 89] width 28 height 28
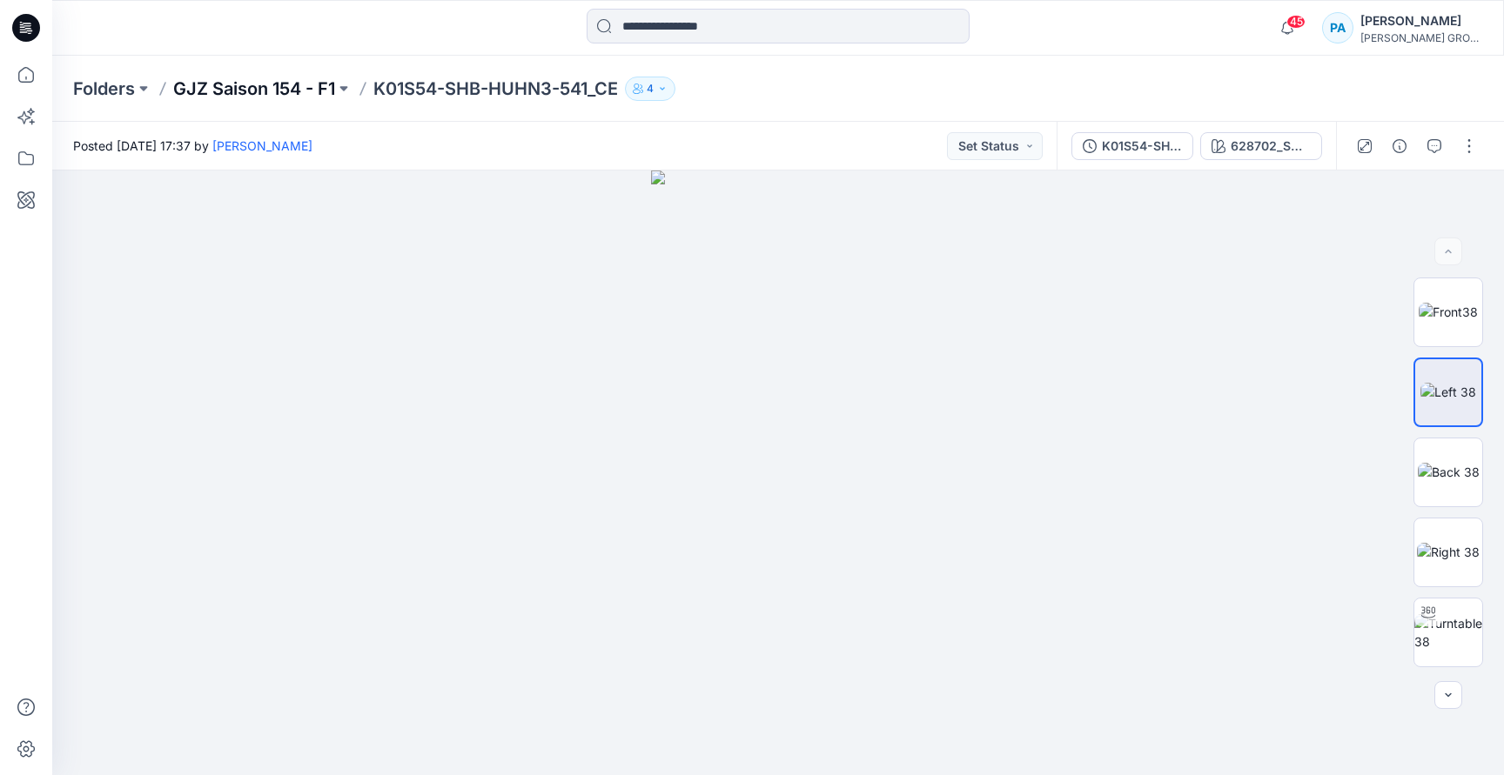
click at [287, 87] on p "GJZ Saison 154 - F1" at bounding box center [254, 89] width 162 height 24
